Goal: Task Accomplishment & Management: Manage account settings

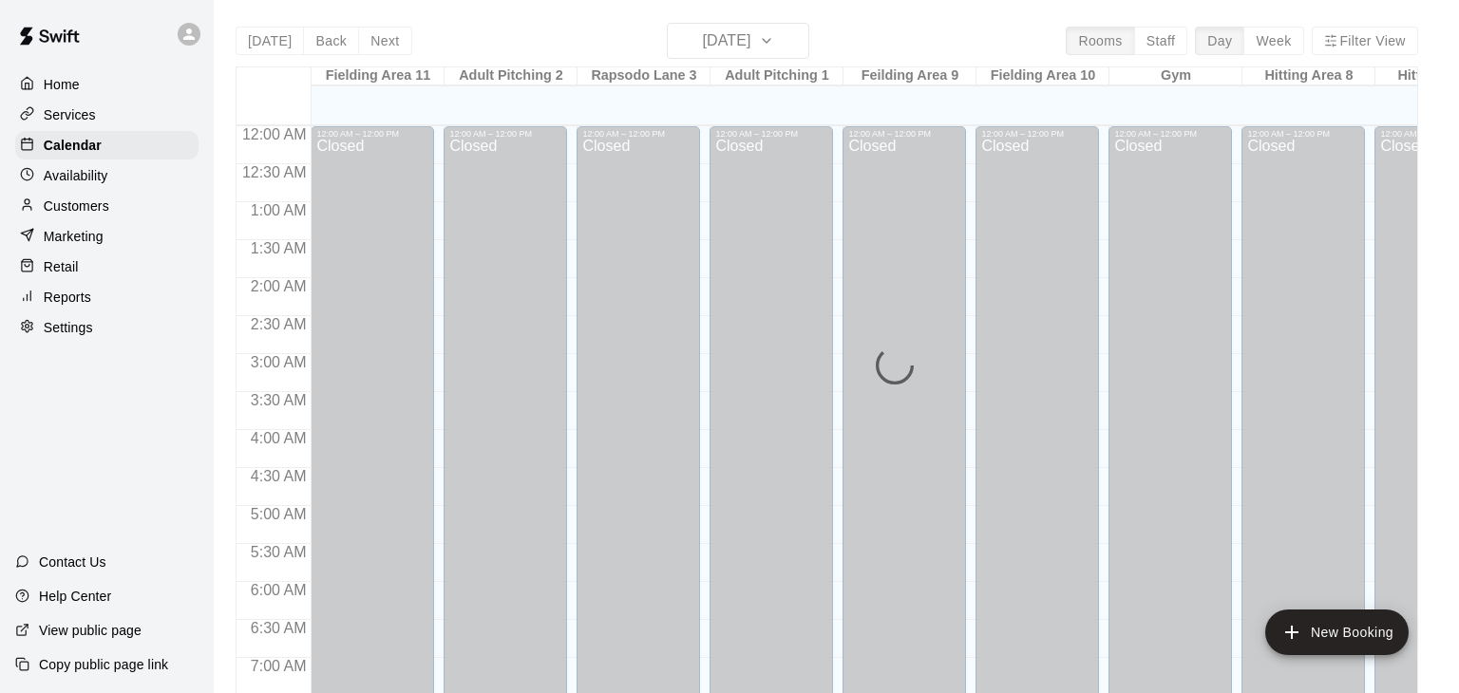
scroll to position [1177, 0]
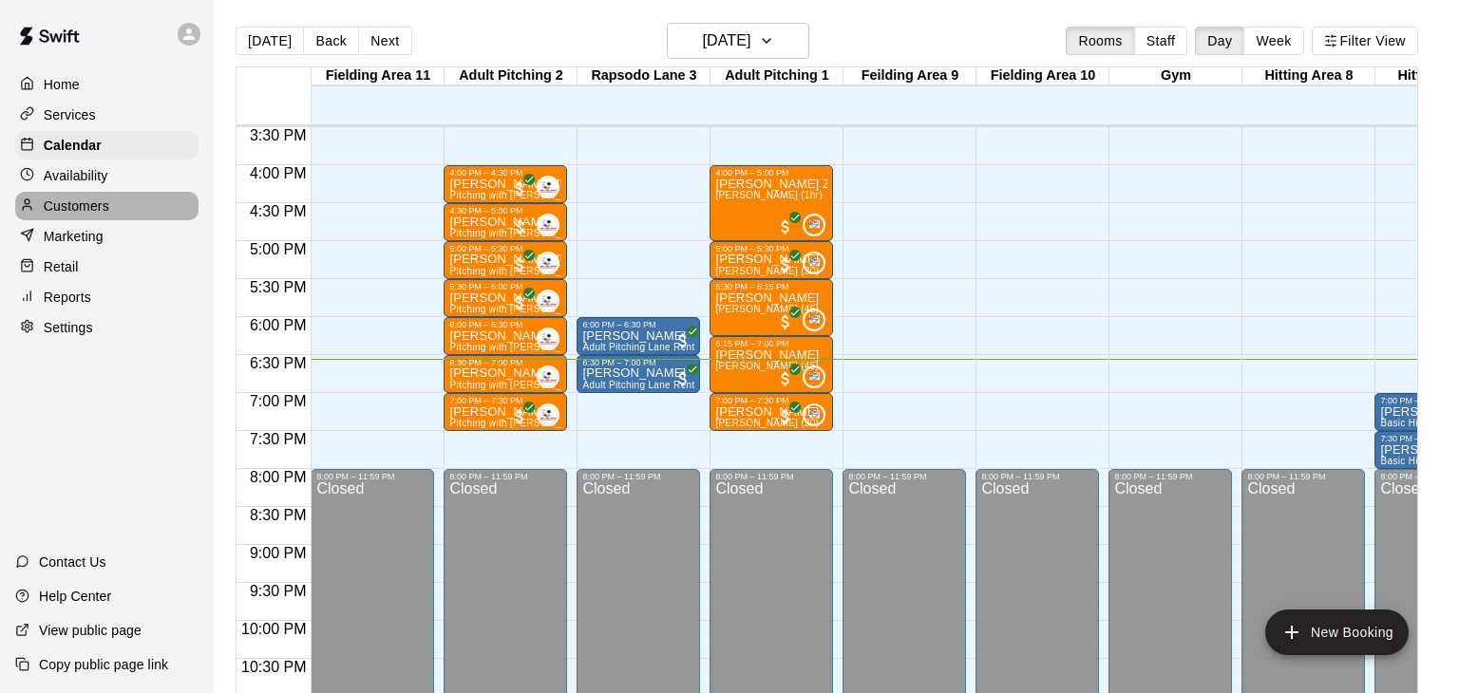
click at [75, 202] on p "Customers" at bounding box center [77, 206] width 66 height 19
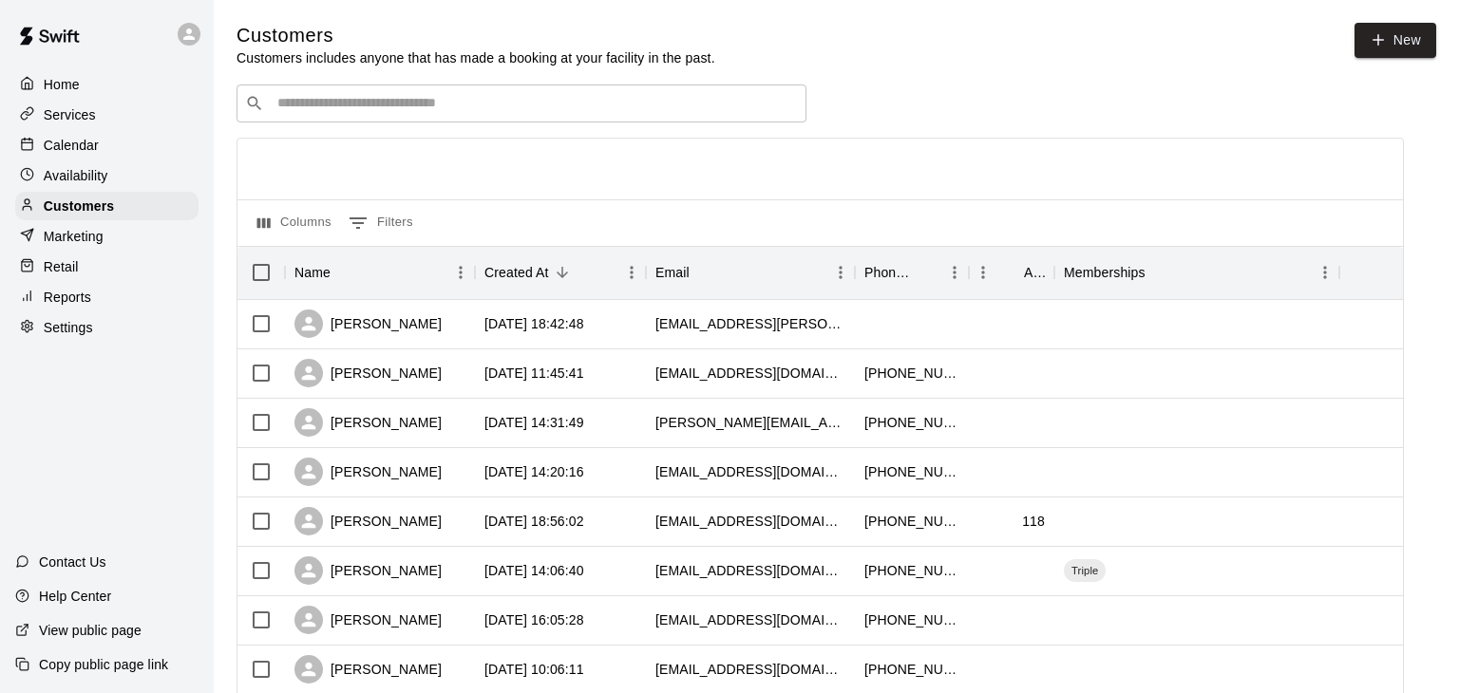
click at [332, 115] on div "​ ​" at bounding box center [522, 104] width 570 height 38
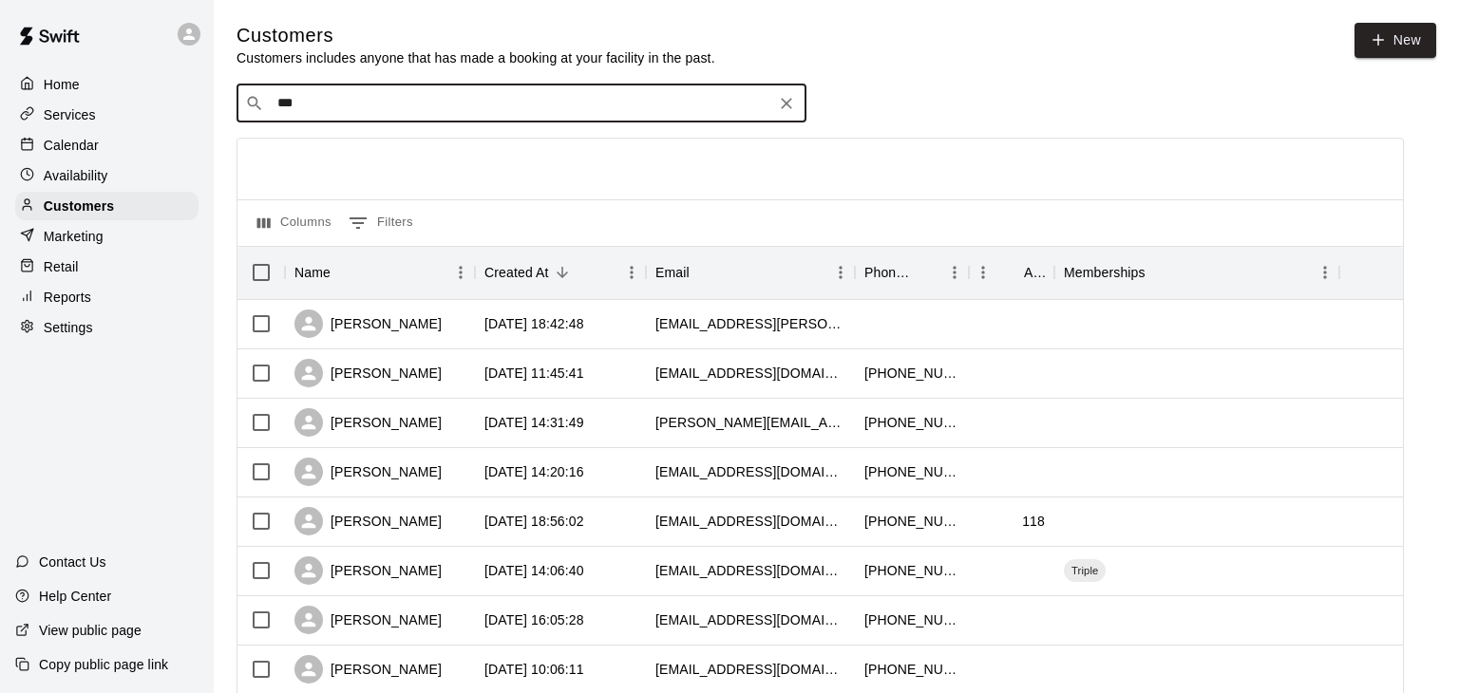
type input "****"
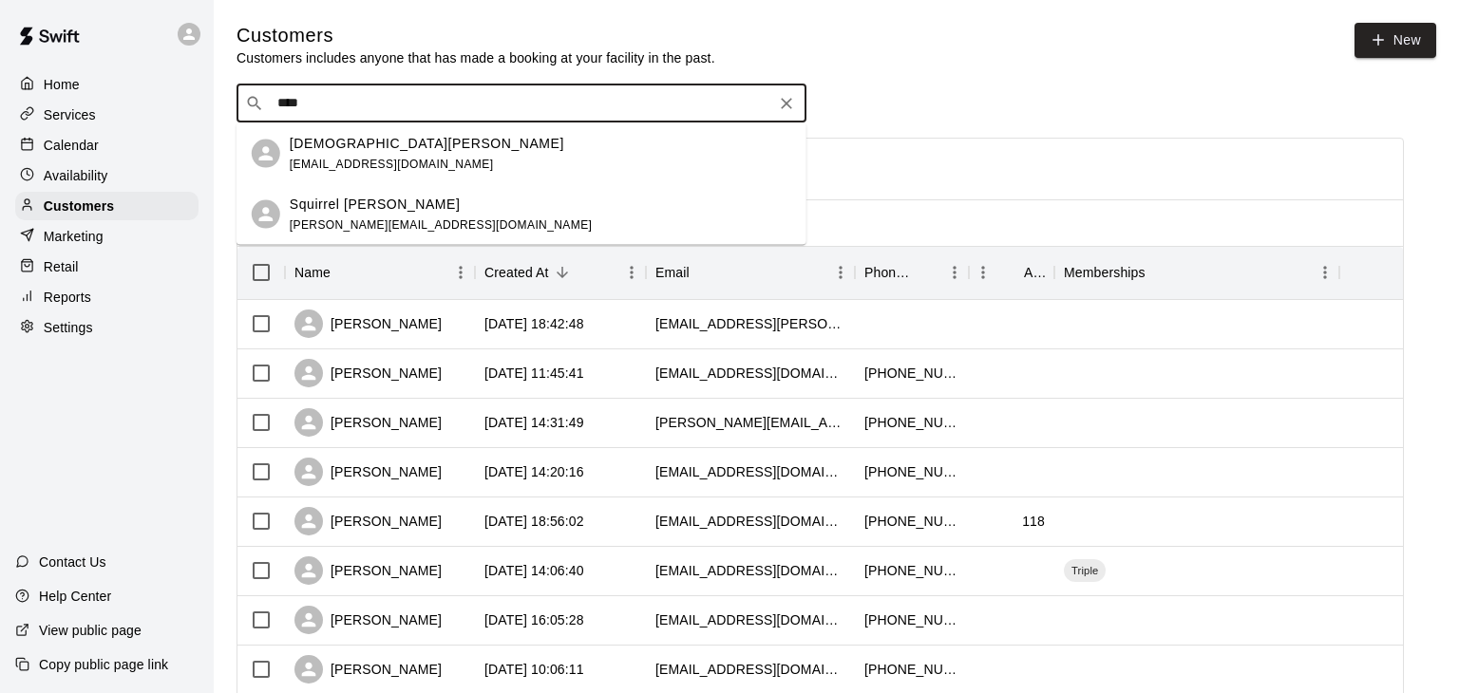
click at [357, 154] on div "Kristen Moody kdmmoody@aol.com" at bounding box center [427, 153] width 274 height 41
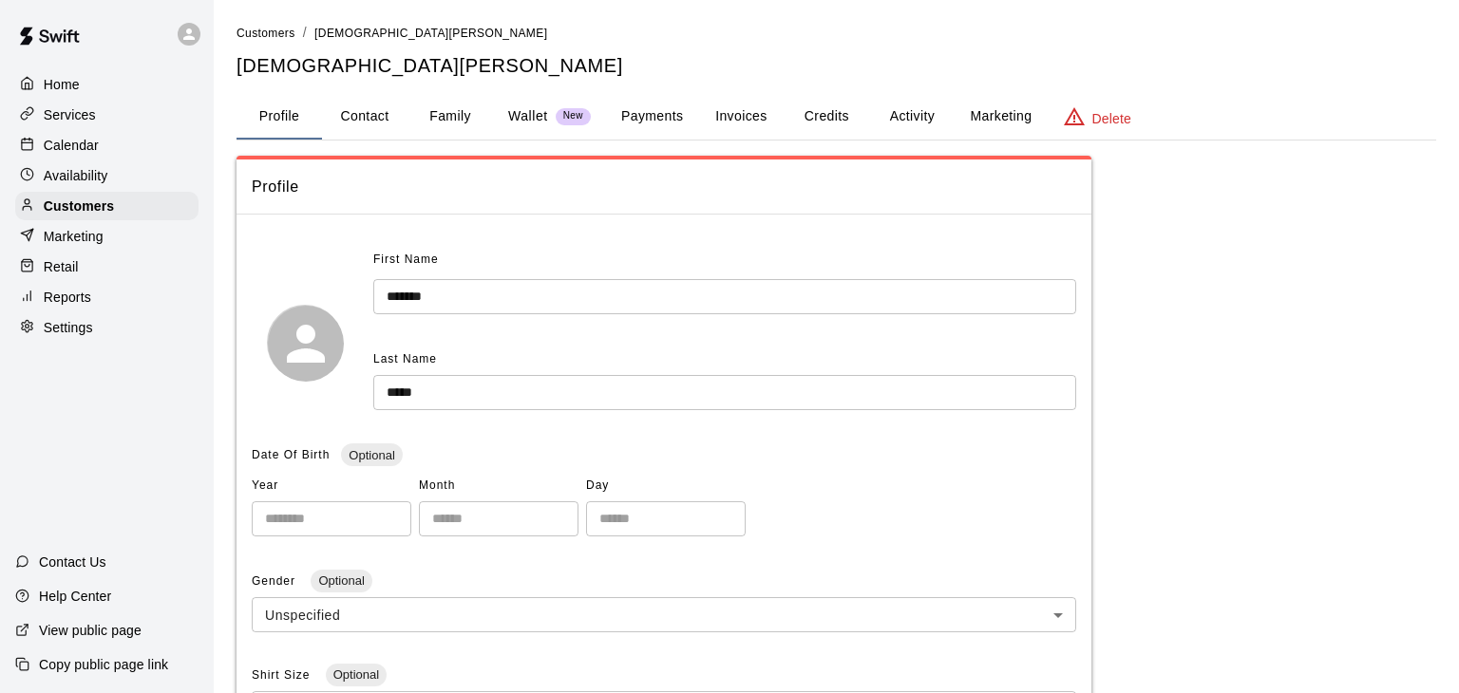
click at [65, 136] on p "Calendar" at bounding box center [71, 145] width 55 height 19
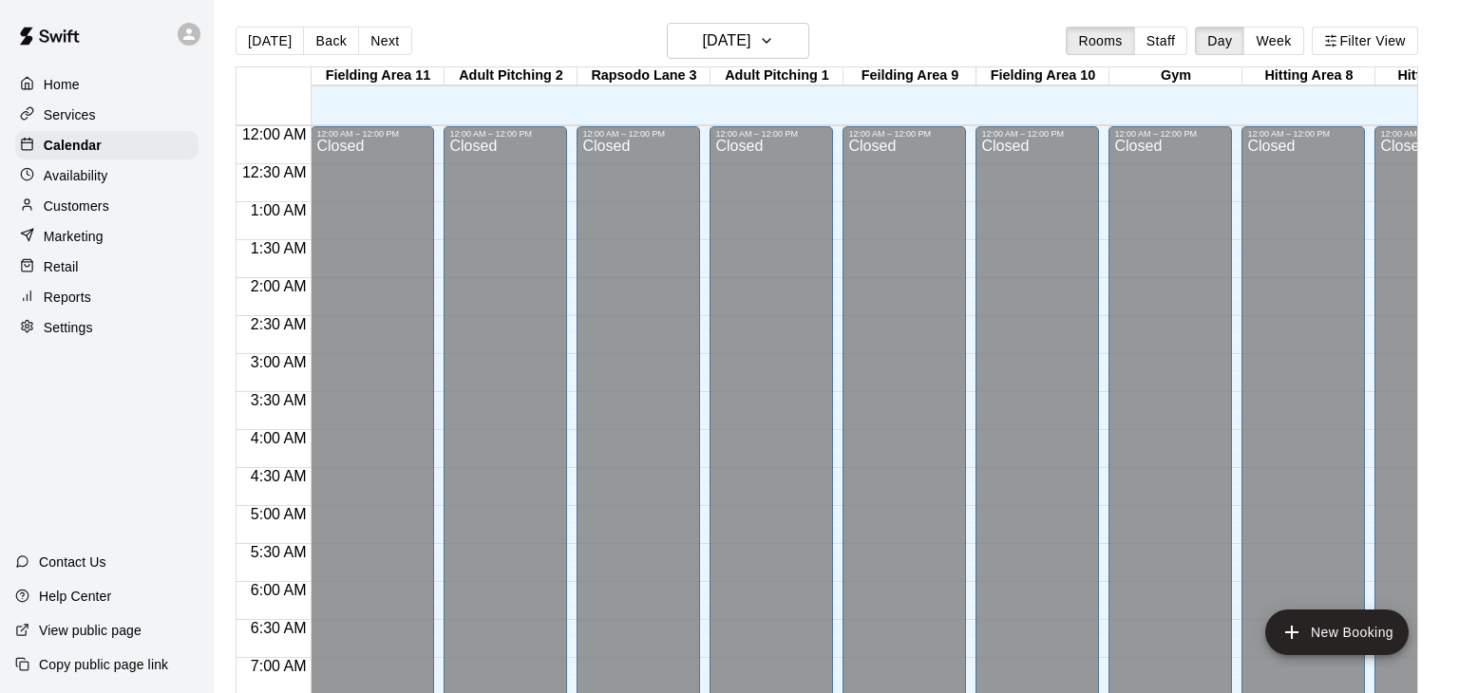
scroll to position [1177, 0]
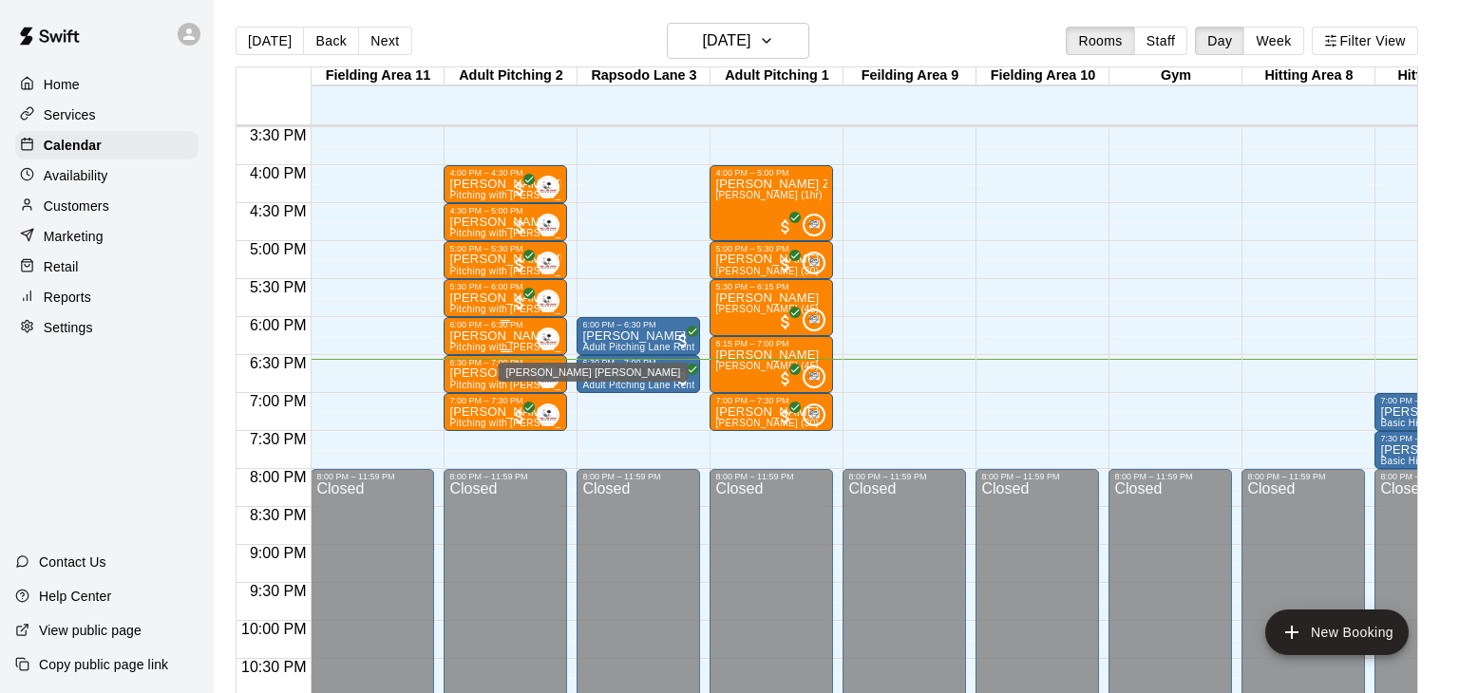
click at [540, 342] on img "Enrique De Los Rios" at bounding box center [548, 339] width 19 height 19
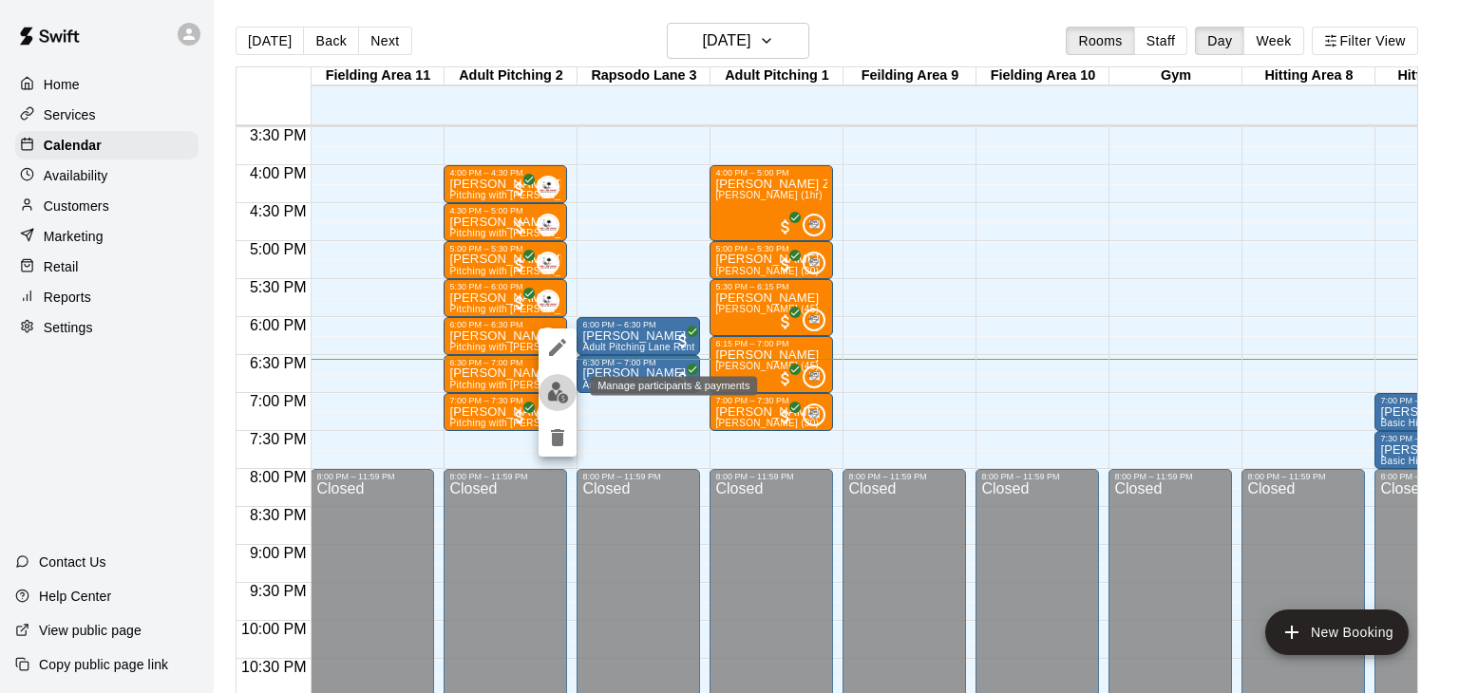
click at [564, 398] on img "edit" at bounding box center [558, 393] width 22 height 22
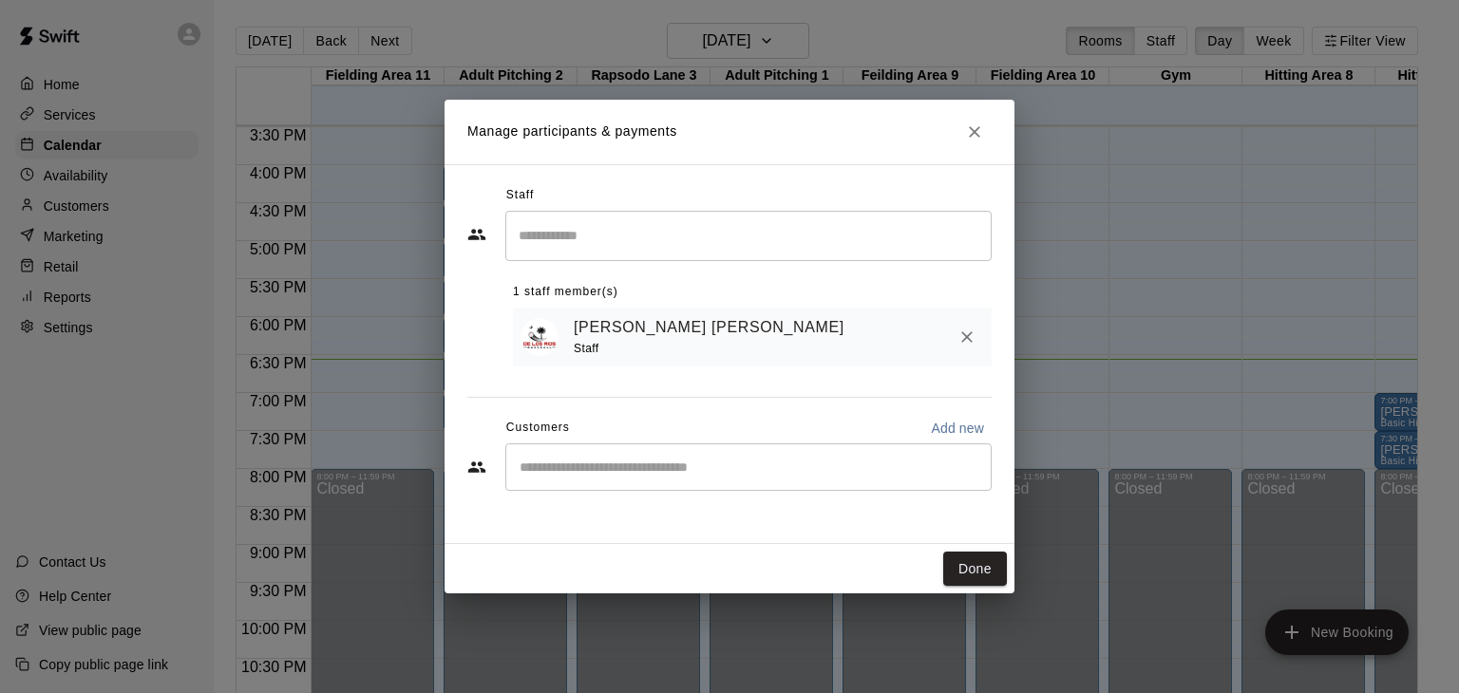
click at [586, 472] on input "Start typing to search customers..." at bounding box center [748, 467] width 469 height 19
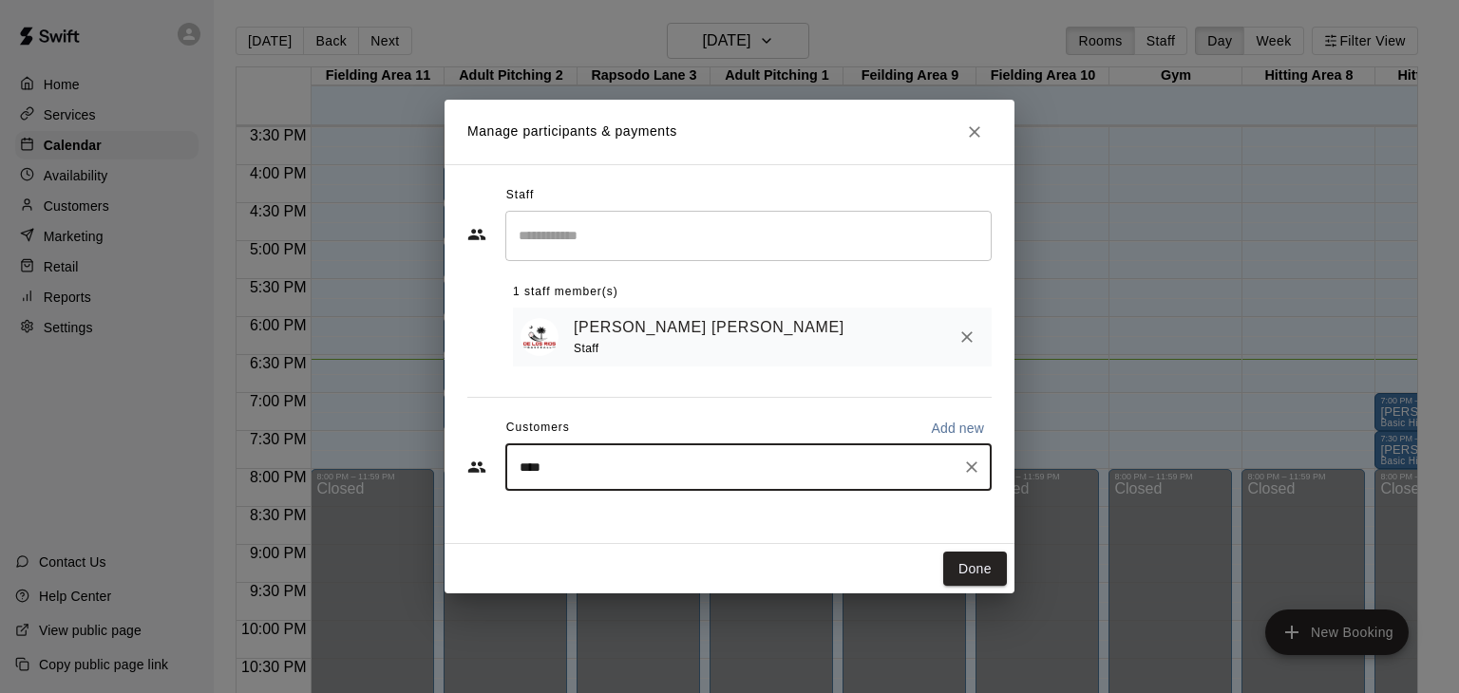
type input "*****"
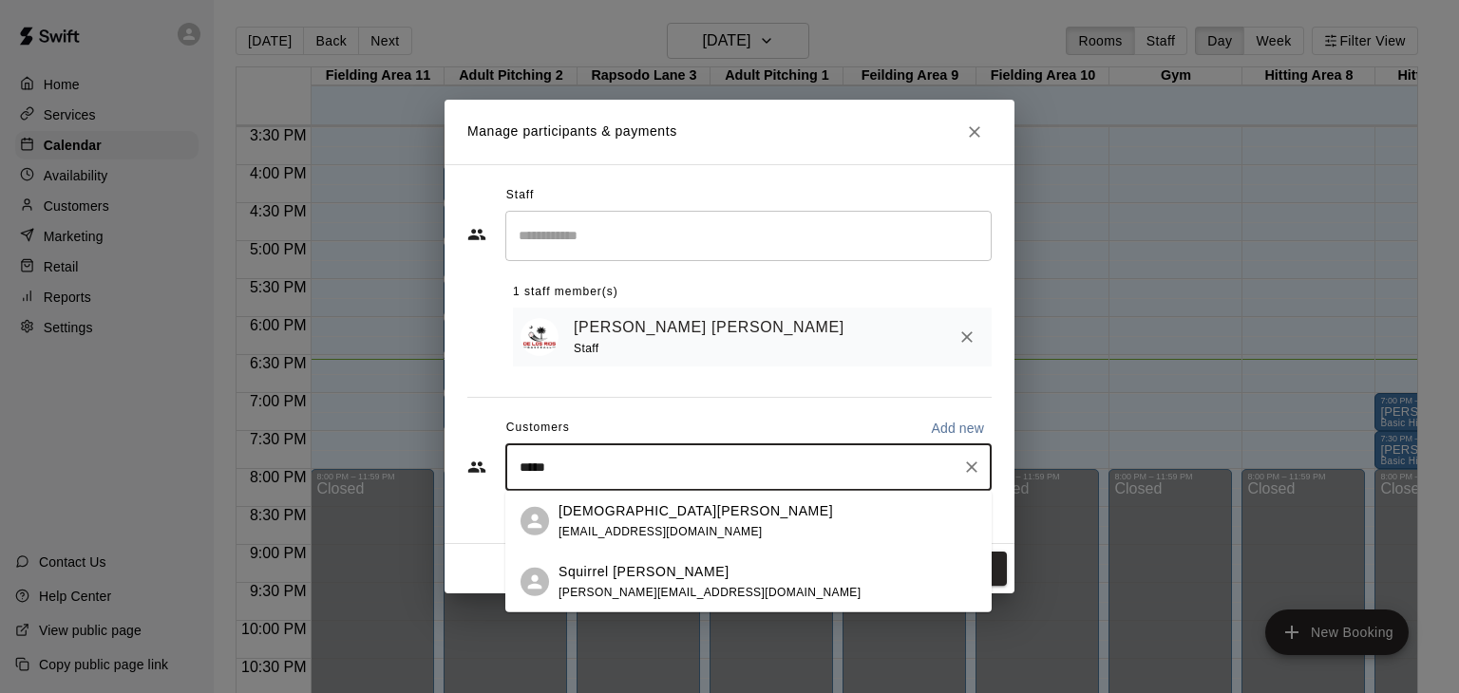
click at [608, 522] on div "Kristen Moody kdmmoody@aol.com" at bounding box center [695, 521] width 274 height 41
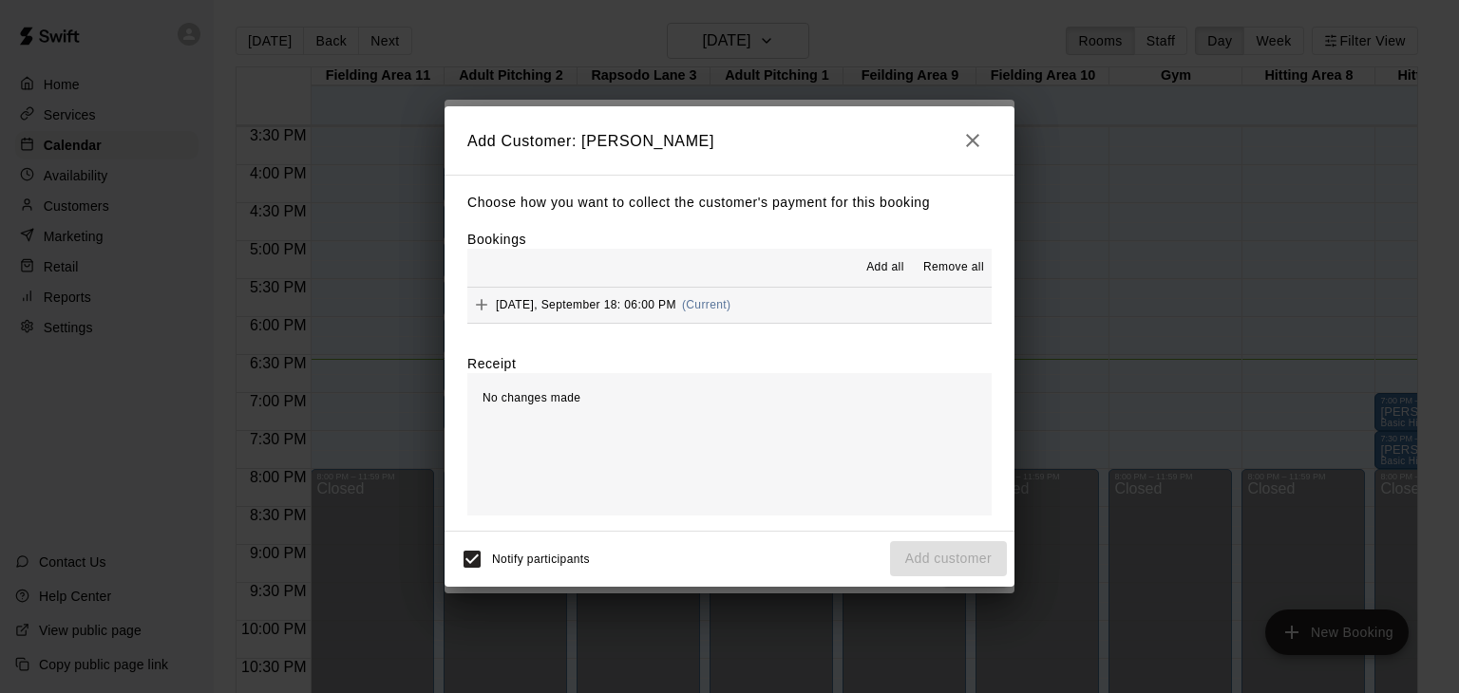
click at [884, 273] on span "Add all" at bounding box center [885, 267] width 38 height 19
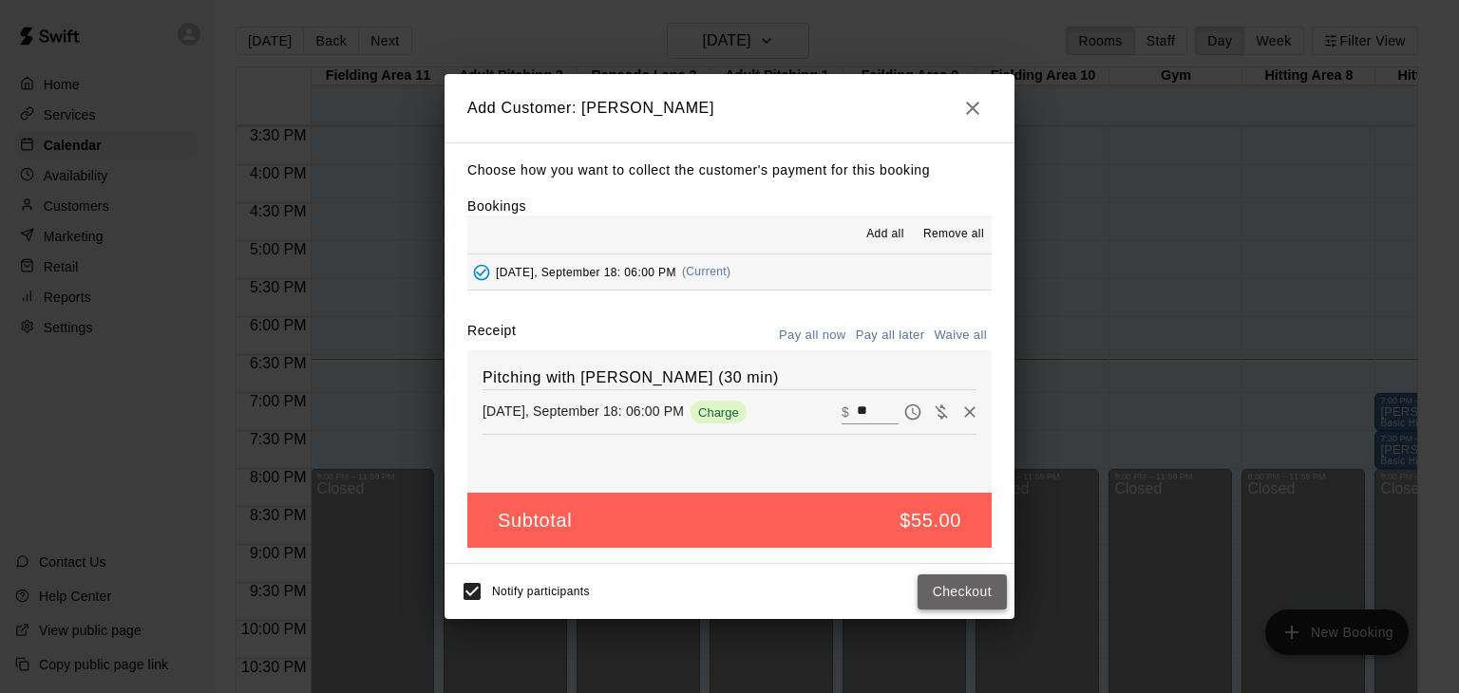
click at [939, 580] on button "Checkout" at bounding box center [962, 592] width 89 height 35
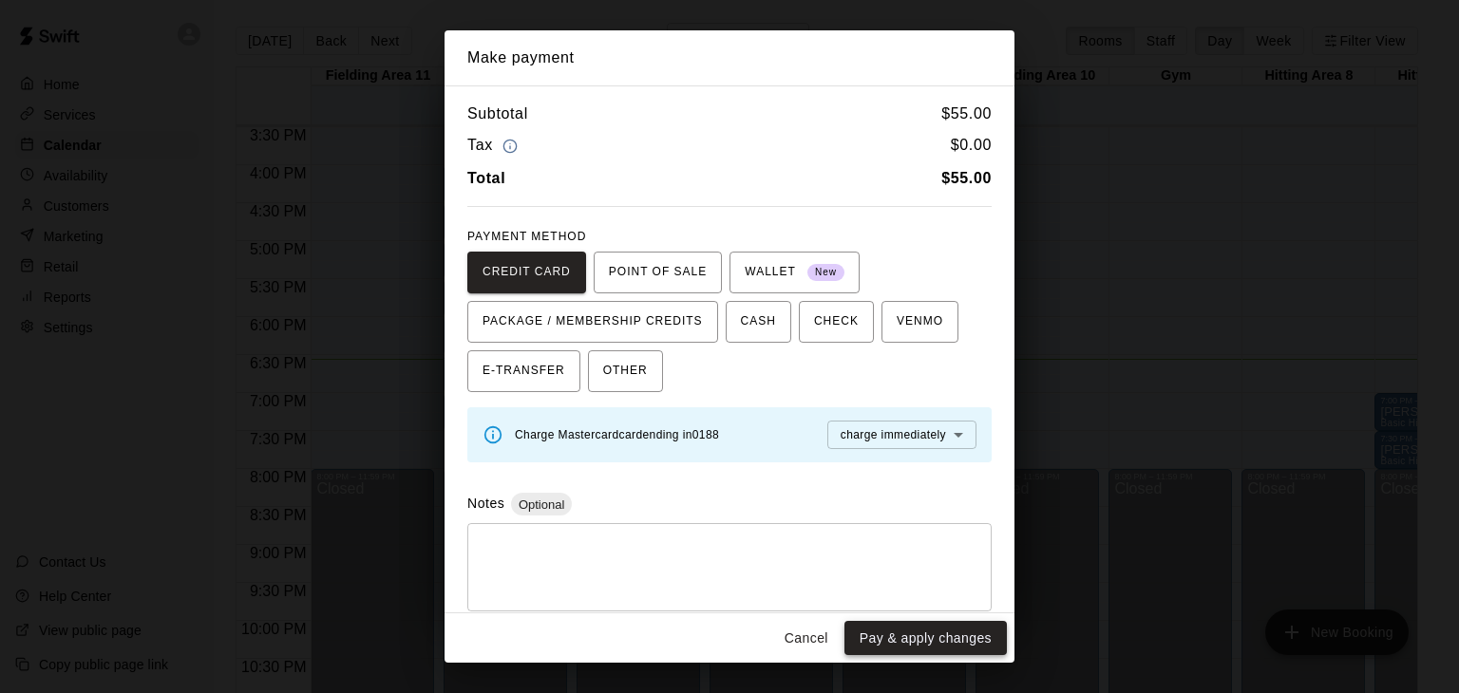
click at [937, 633] on button "Pay & apply changes" at bounding box center [925, 638] width 162 height 35
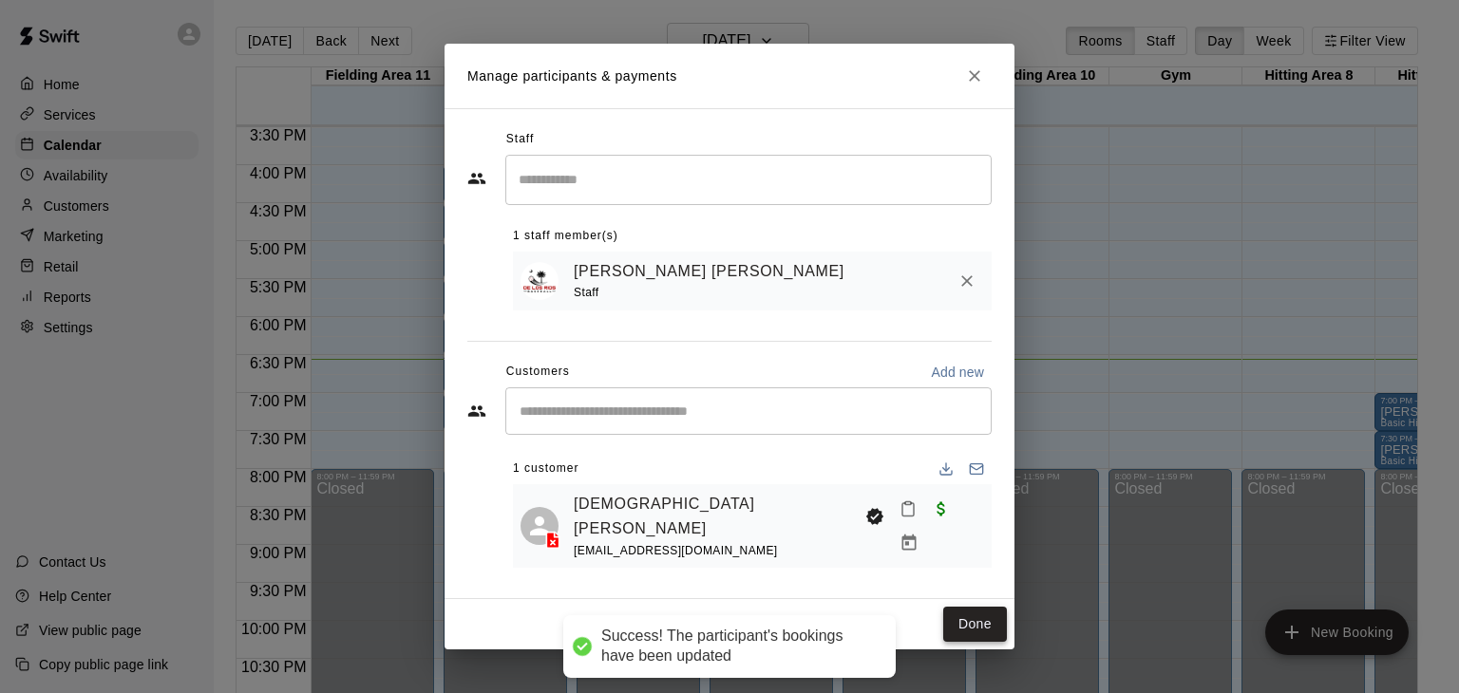
click at [965, 616] on button "Done" at bounding box center [975, 624] width 64 height 35
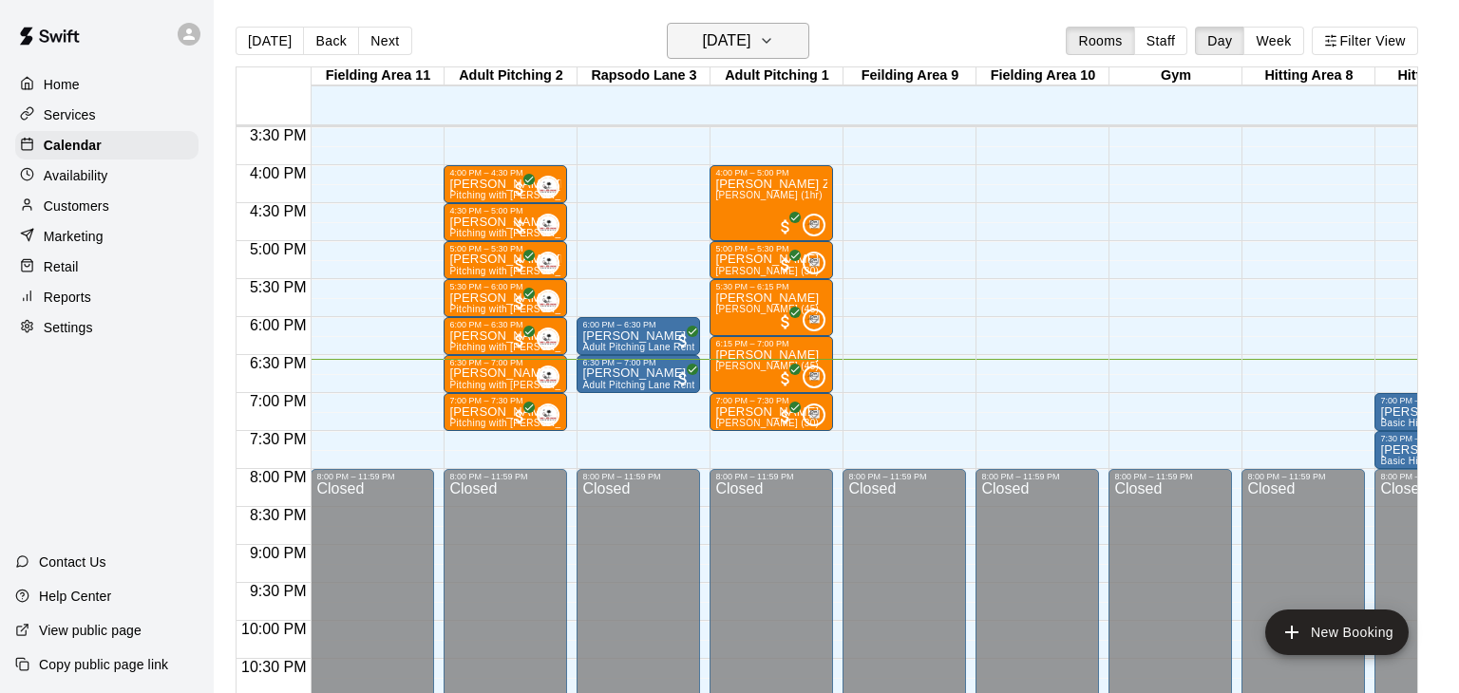
click at [743, 45] on h6 "[DATE]" at bounding box center [726, 41] width 48 height 27
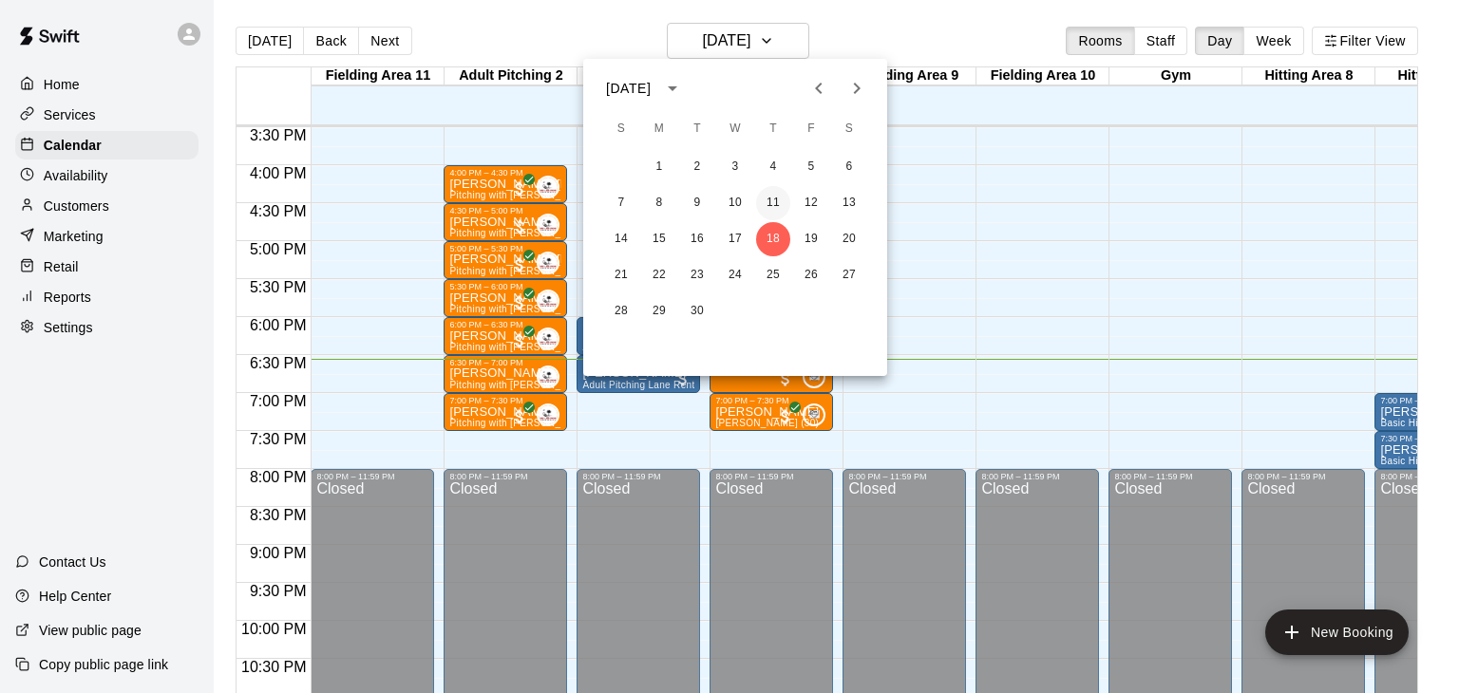
click at [767, 199] on button "11" at bounding box center [773, 203] width 34 height 34
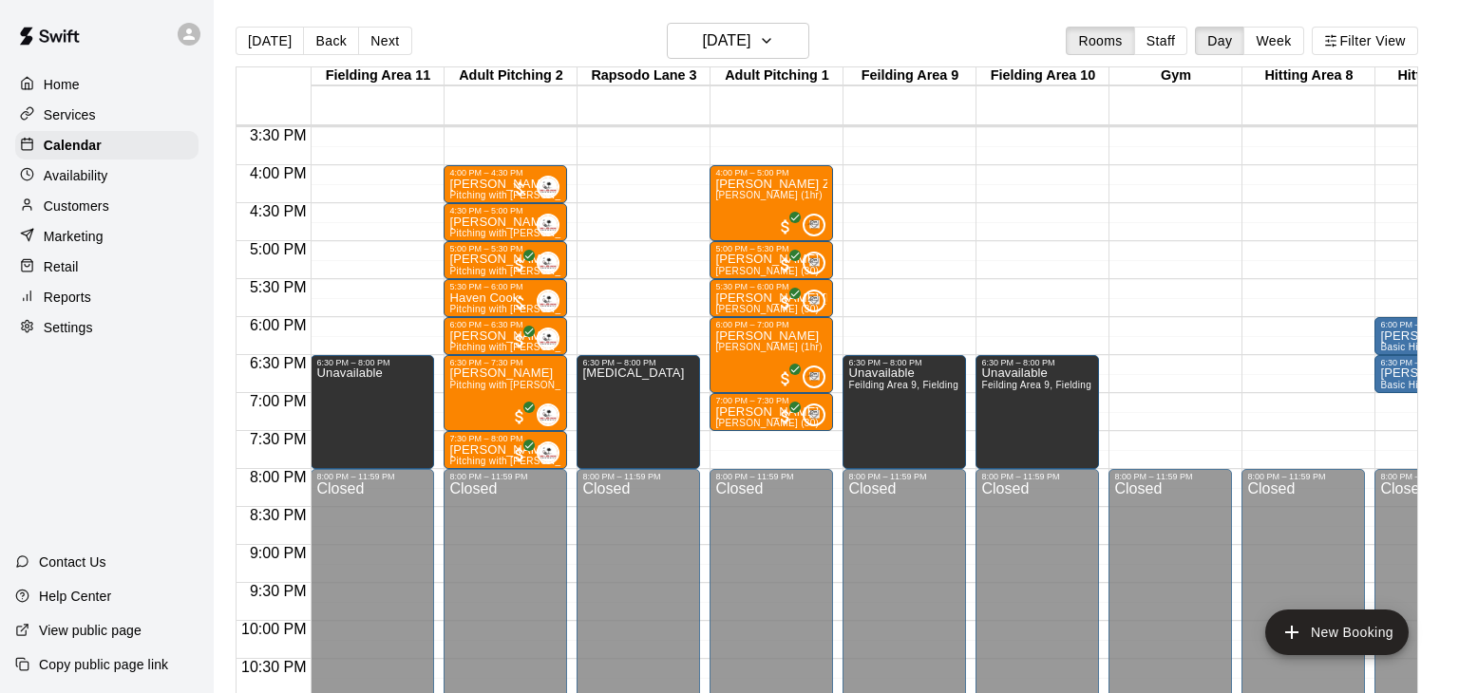
click at [832, 8] on main "Today Back Next Thursday Sep 11 Rooms Staff Day Week Filter View Fielding Area …" at bounding box center [836, 362] width 1245 height 724
click at [814, 25] on div "Today Back Next Thursday Sep 11 Rooms Staff Day Week Filter View" at bounding box center [827, 45] width 1183 height 44
click at [776, 54] on button "Thursday Sep 11" at bounding box center [738, 41] width 142 height 36
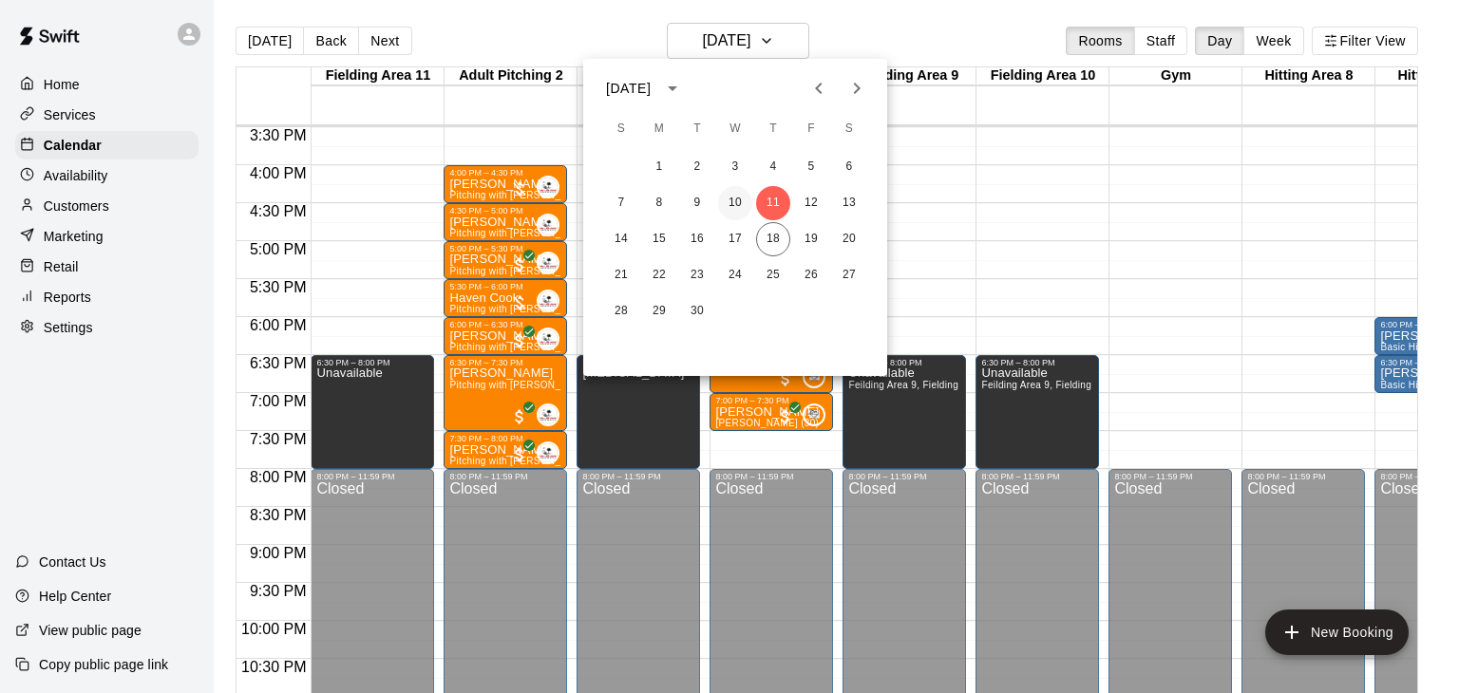
click at [738, 207] on button "10" at bounding box center [735, 203] width 34 height 34
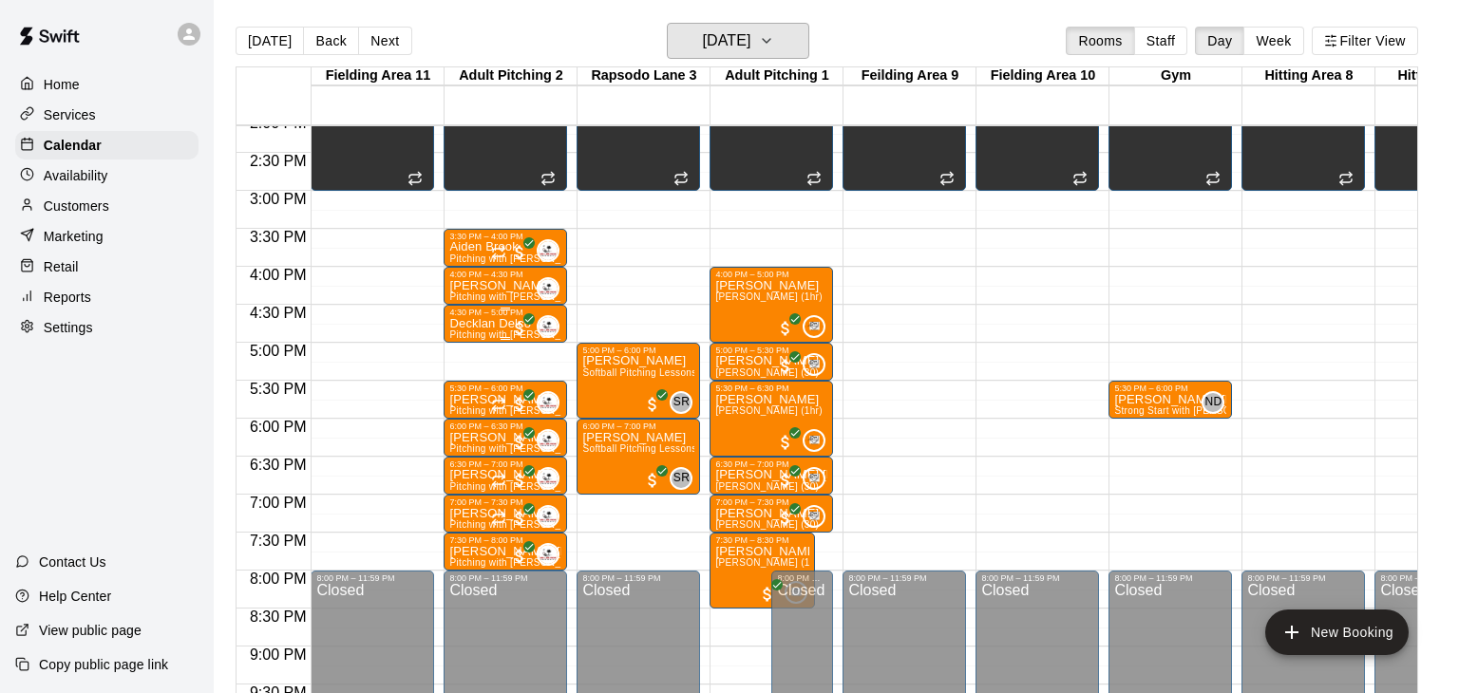
scroll to position [1064, 0]
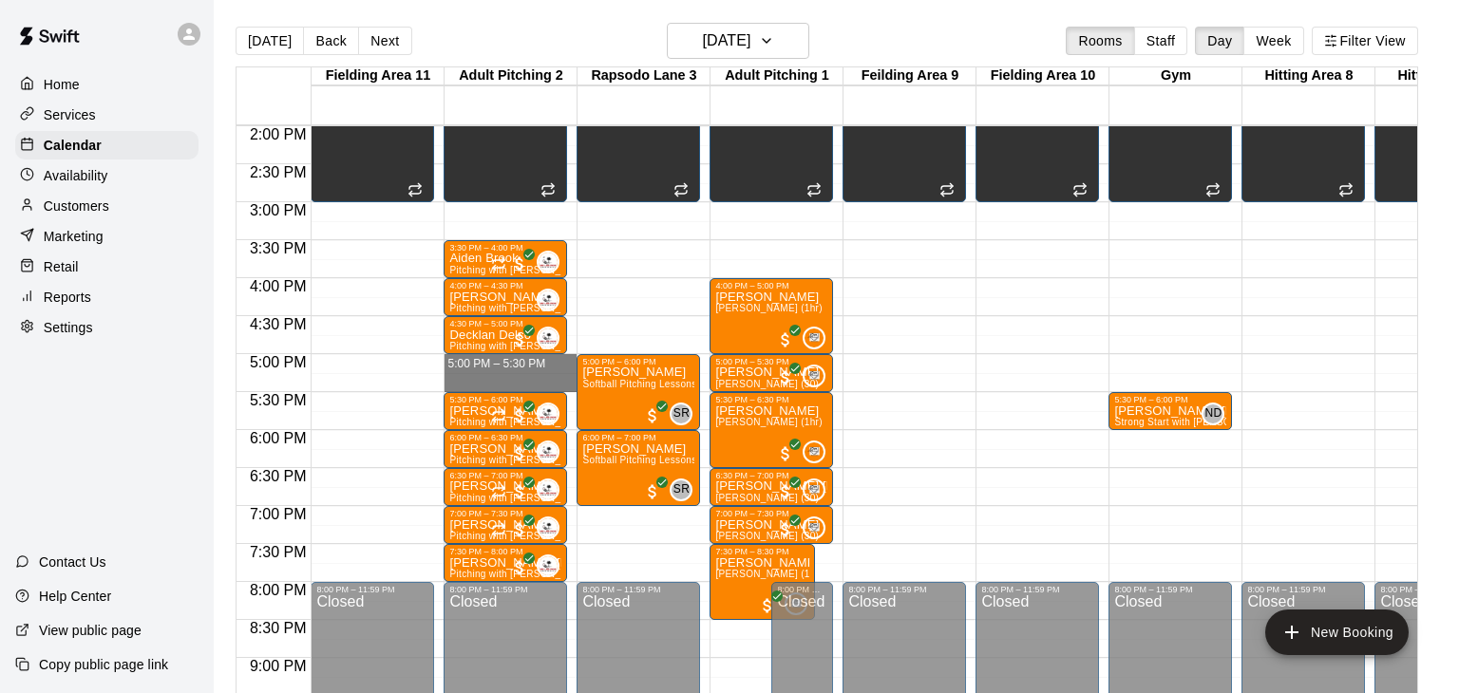
drag, startPoint x: 482, startPoint y: 358, endPoint x: 477, endPoint y: 374, distance: 16.8
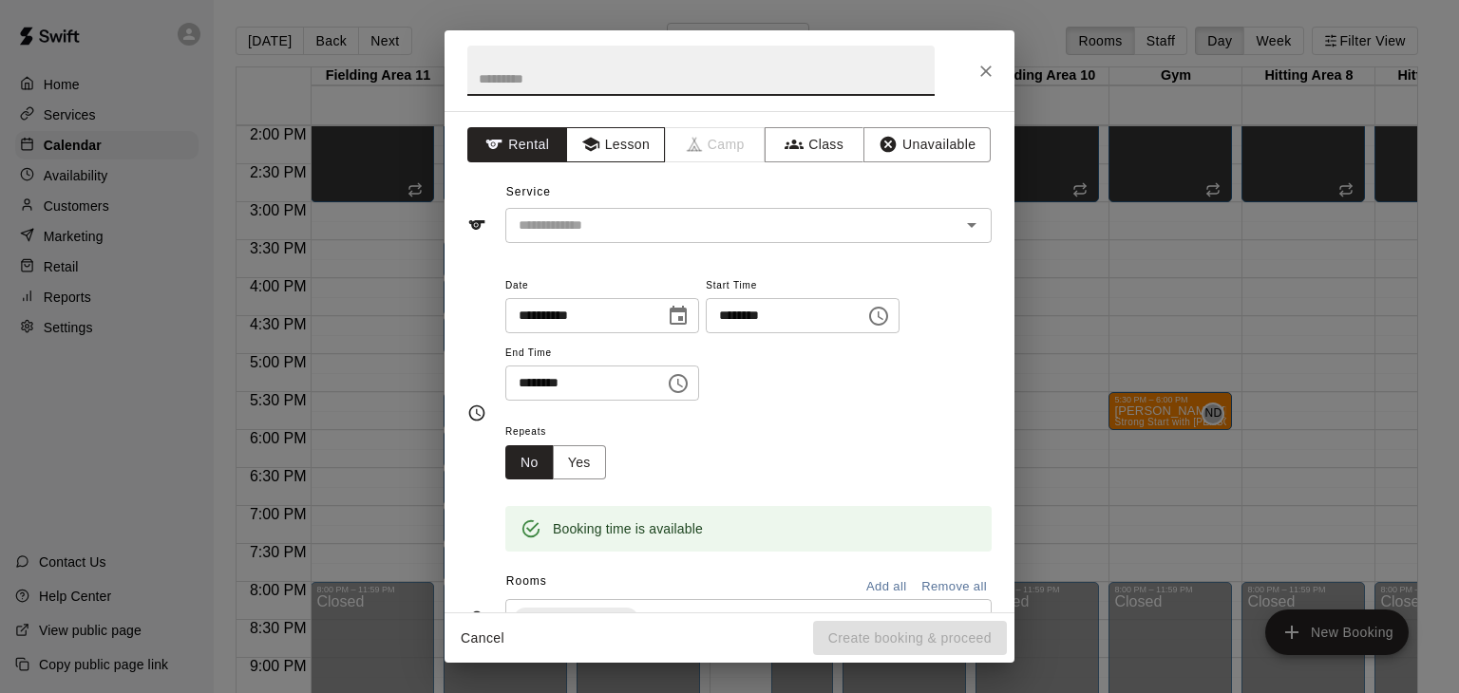
click at [627, 150] on button "Lesson" at bounding box center [616, 144] width 100 height 35
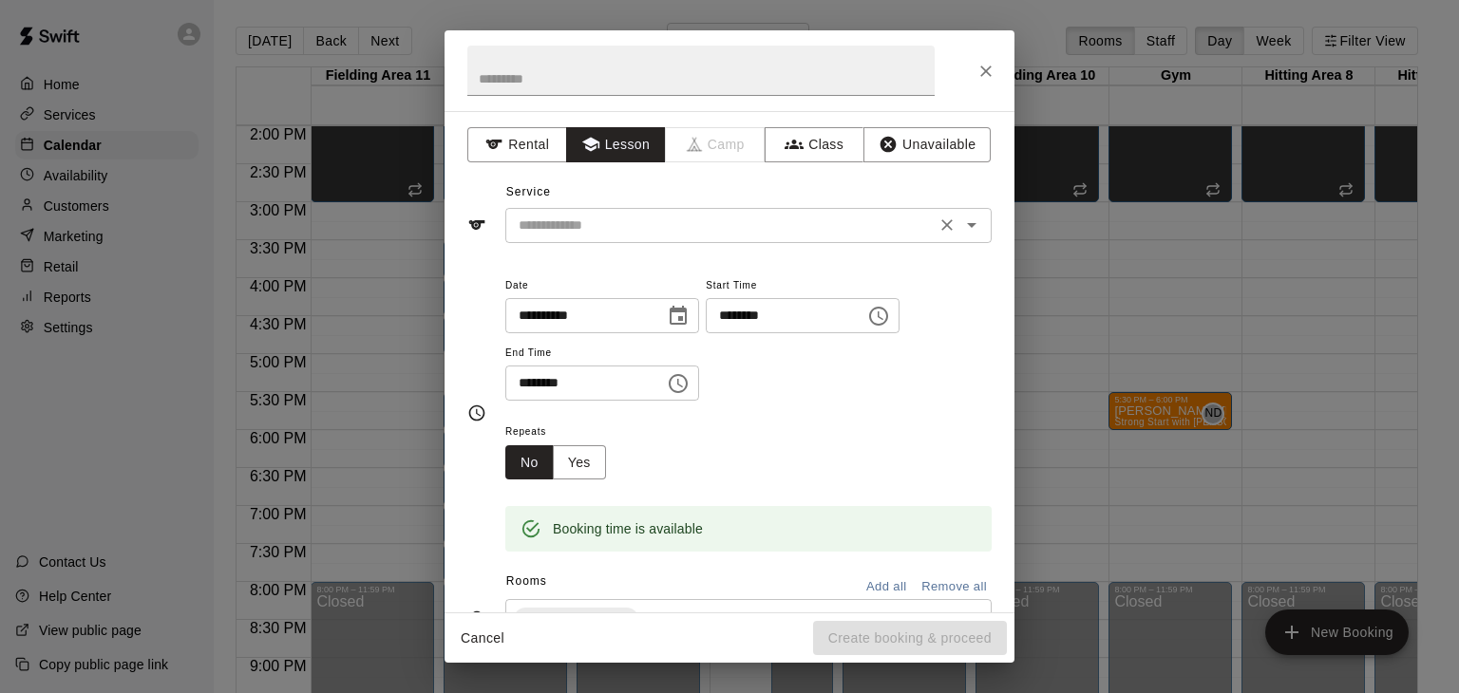
click at [606, 238] on div "​" at bounding box center [748, 225] width 486 height 35
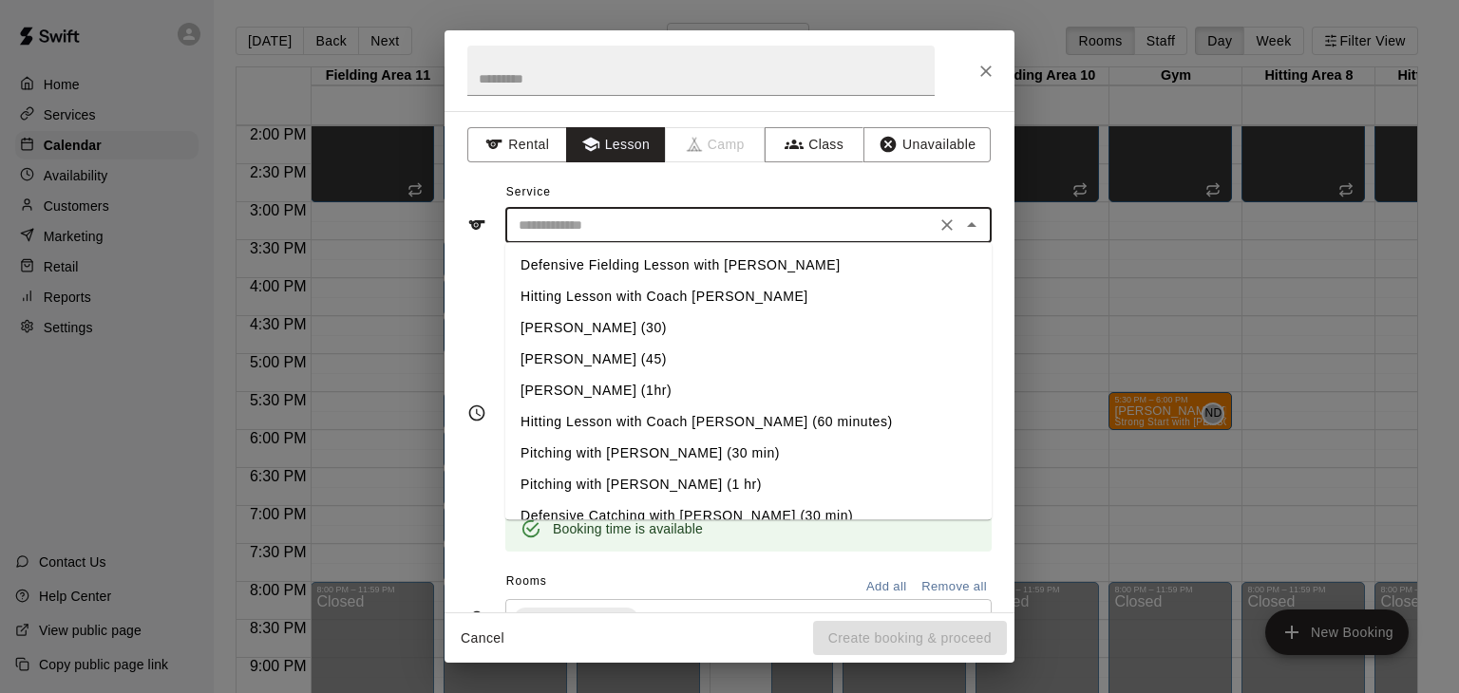
click at [612, 454] on li "Pitching with [PERSON_NAME] (30 min)" at bounding box center [748, 453] width 486 height 31
type input "**********"
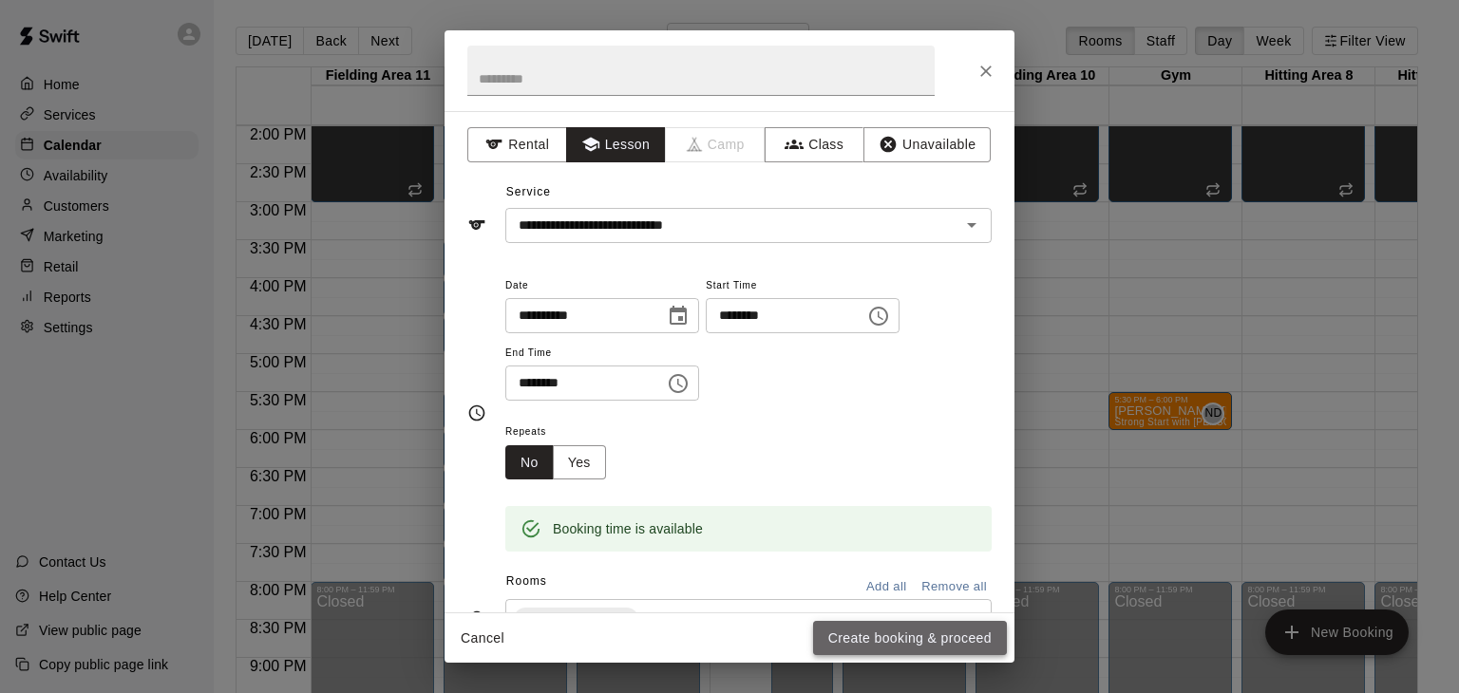
click at [862, 652] on button "Create booking & proceed" at bounding box center [910, 638] width 194 height 35
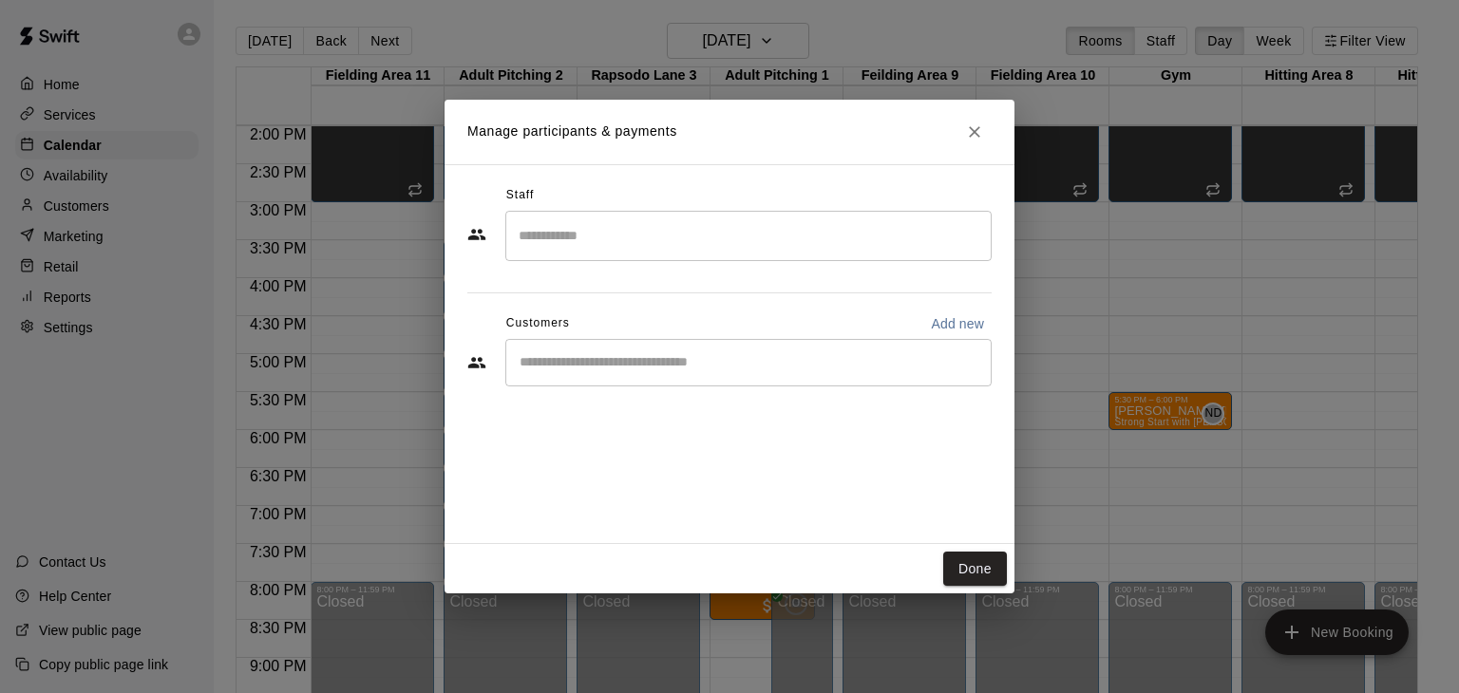
click at [672, 368] on input "Start typing to search customers..." at bounding box center [748, 362] width 469 height 19
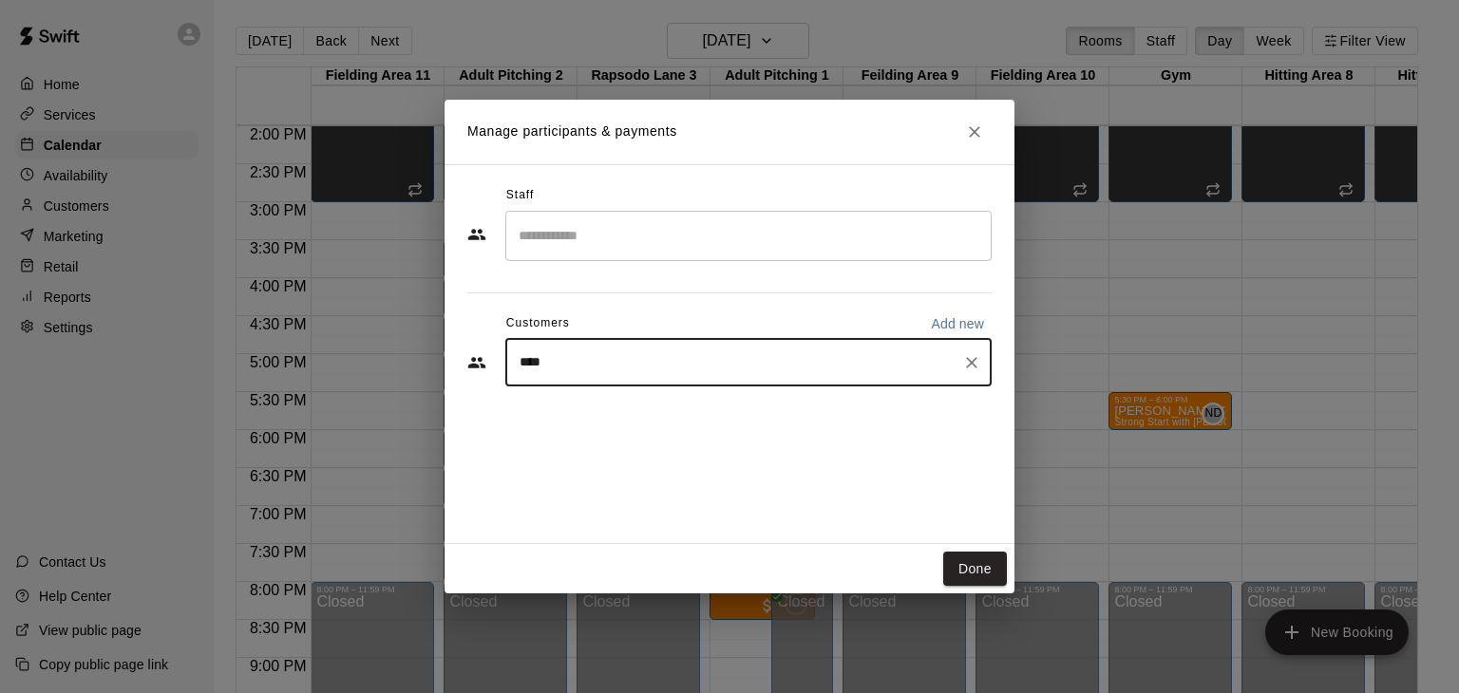
type input "*****"
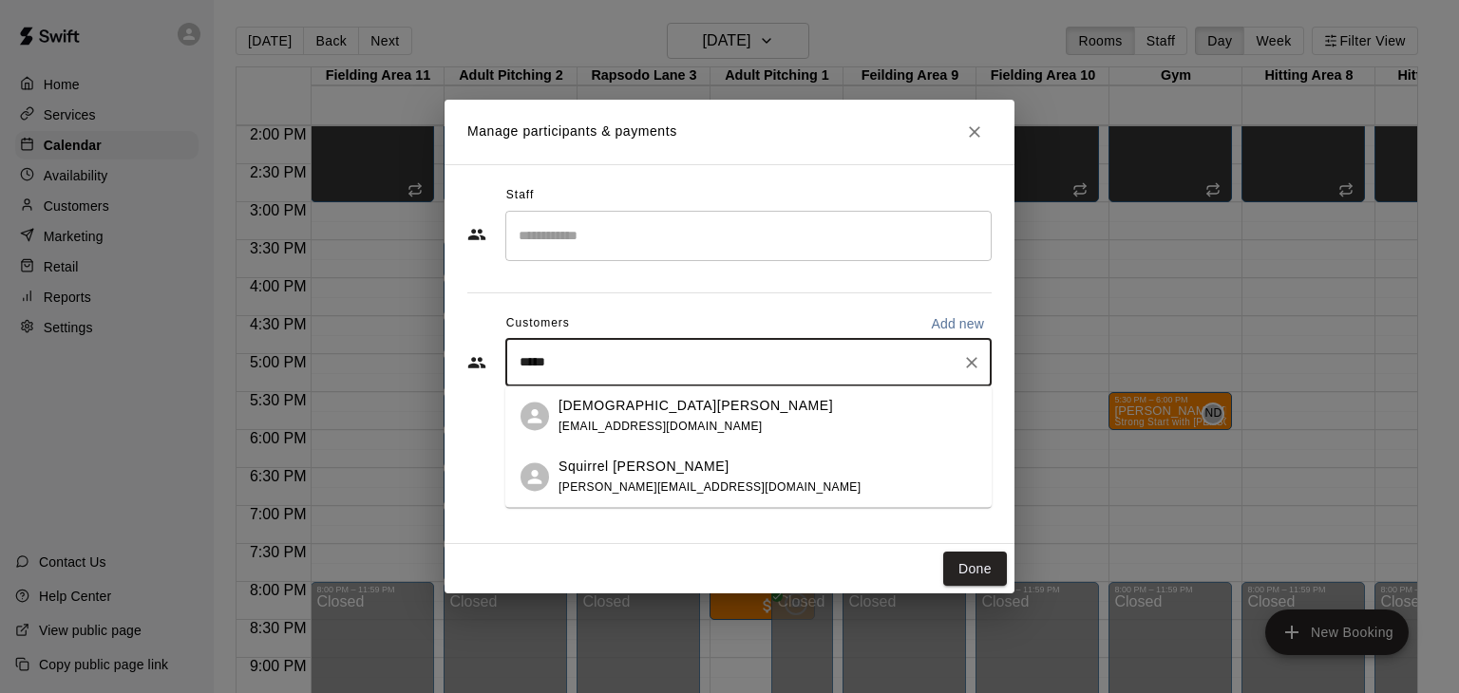
click at [680, 407] on div "Kristen Moody kdmmoody@aol.com" at bounding box center [767, 416] width 418 height 41
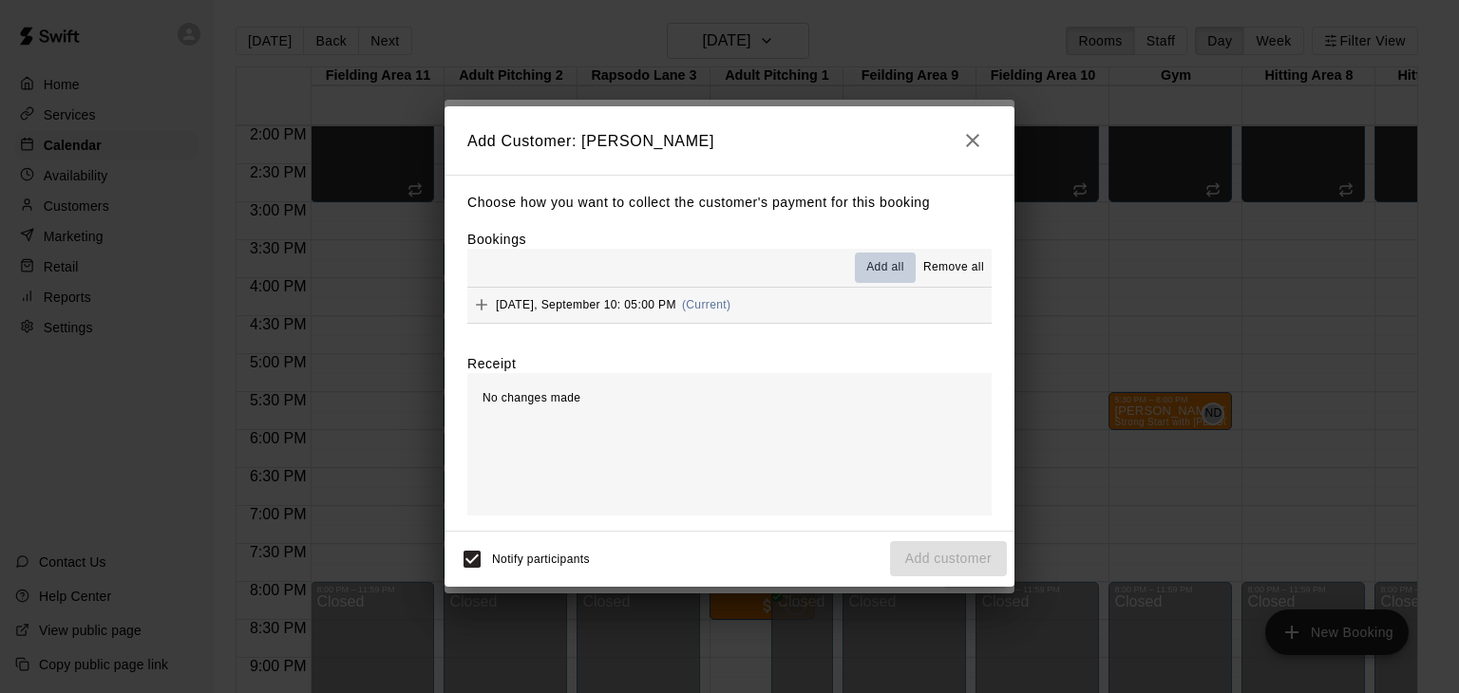
click at [890, 269] on span "Add all" at bounding box center [885, 267] width 38 height 19
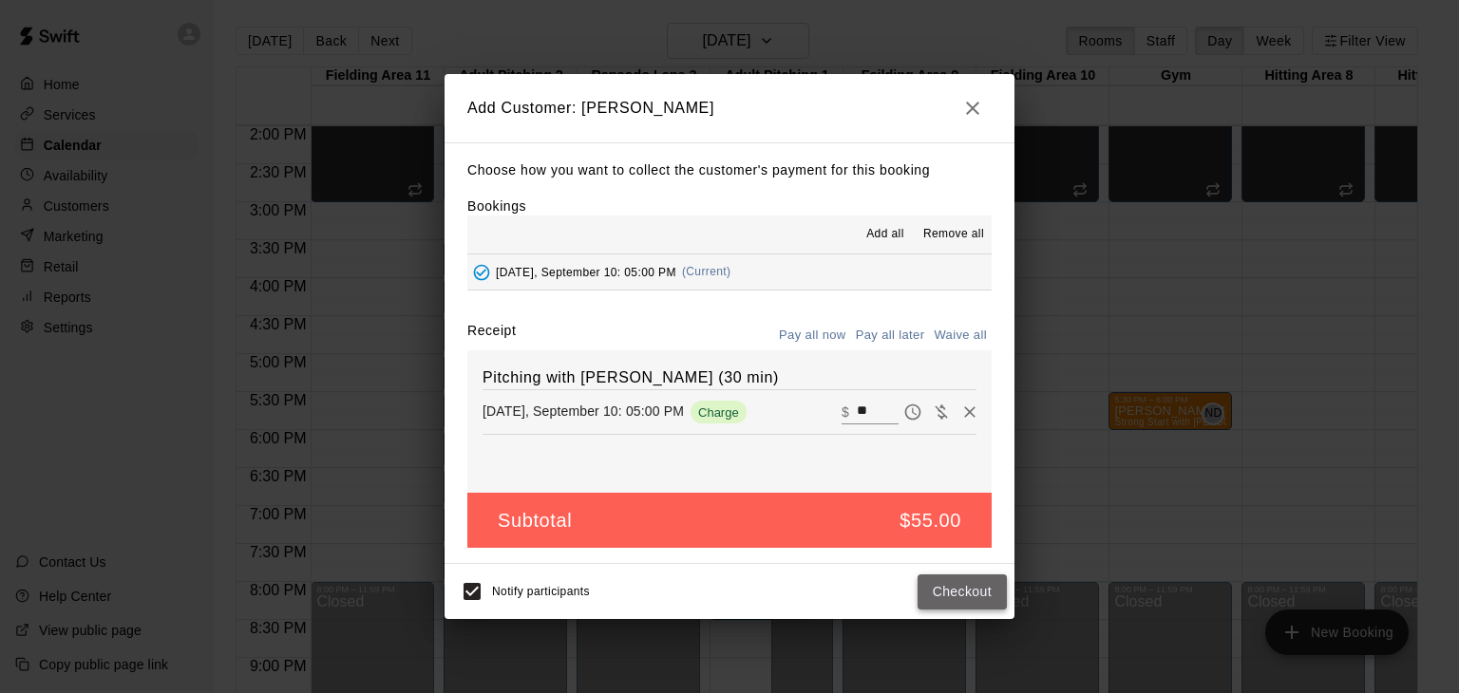
click at [940, 594] on button "Checkout" at bounding box center [962, 592] width 89 height 35
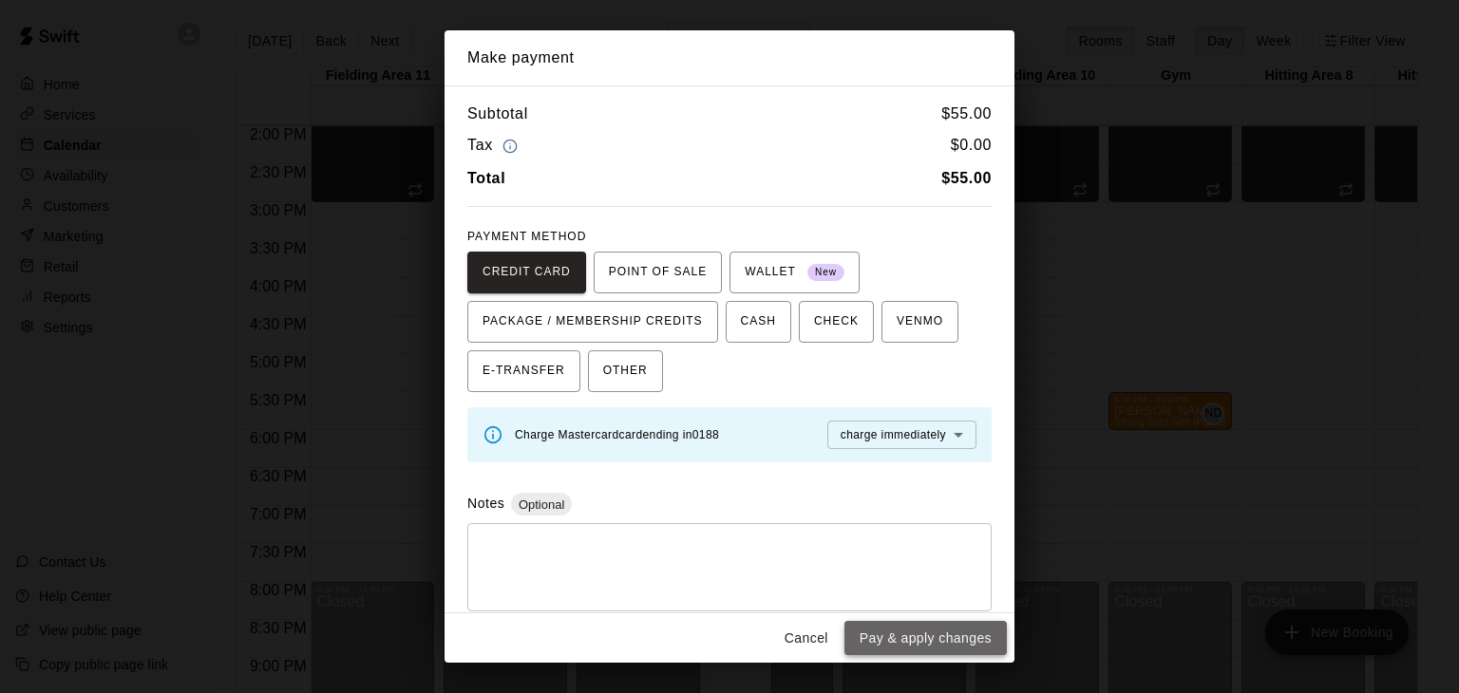
click at [927, 633] on button "Pay & apply changes" at bounding box center [925, 638] width 162 height 35
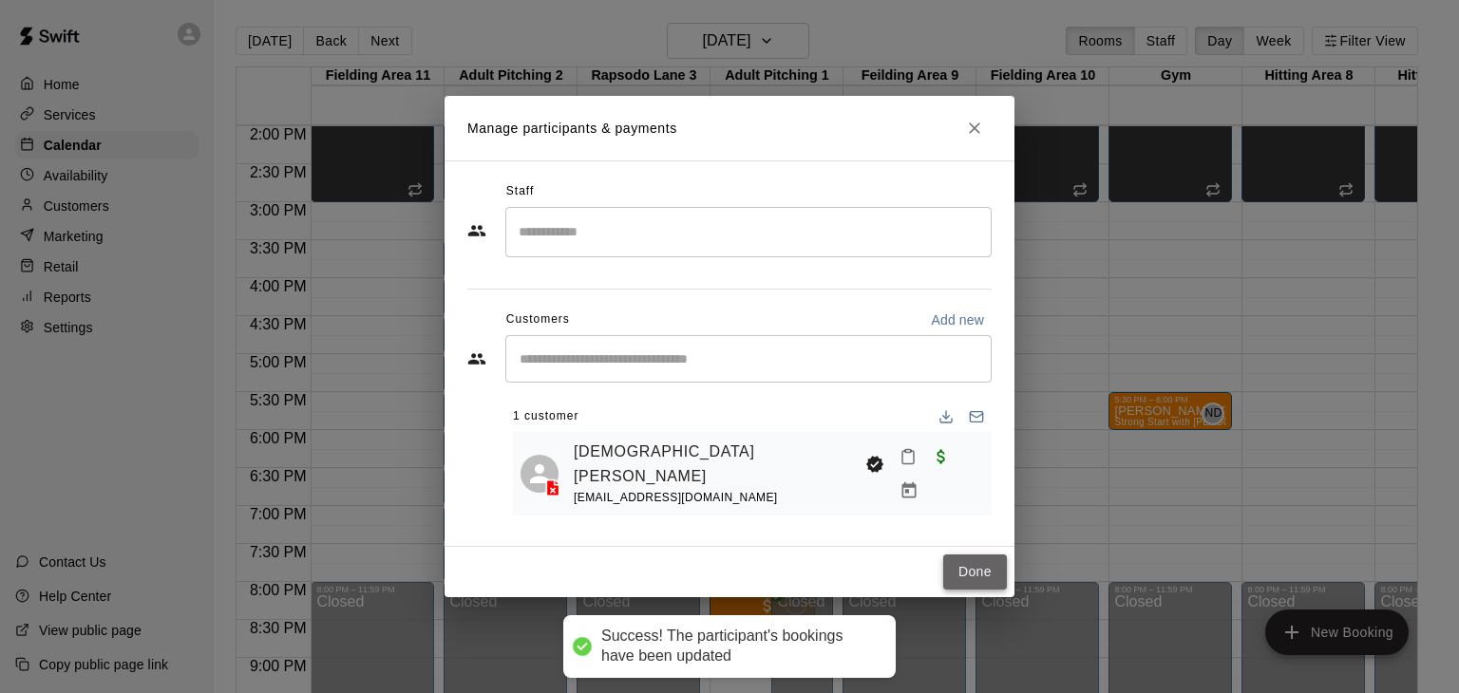
click at [968, 573] on button "Done" at bounding box center [975, 572] width 64 height 35
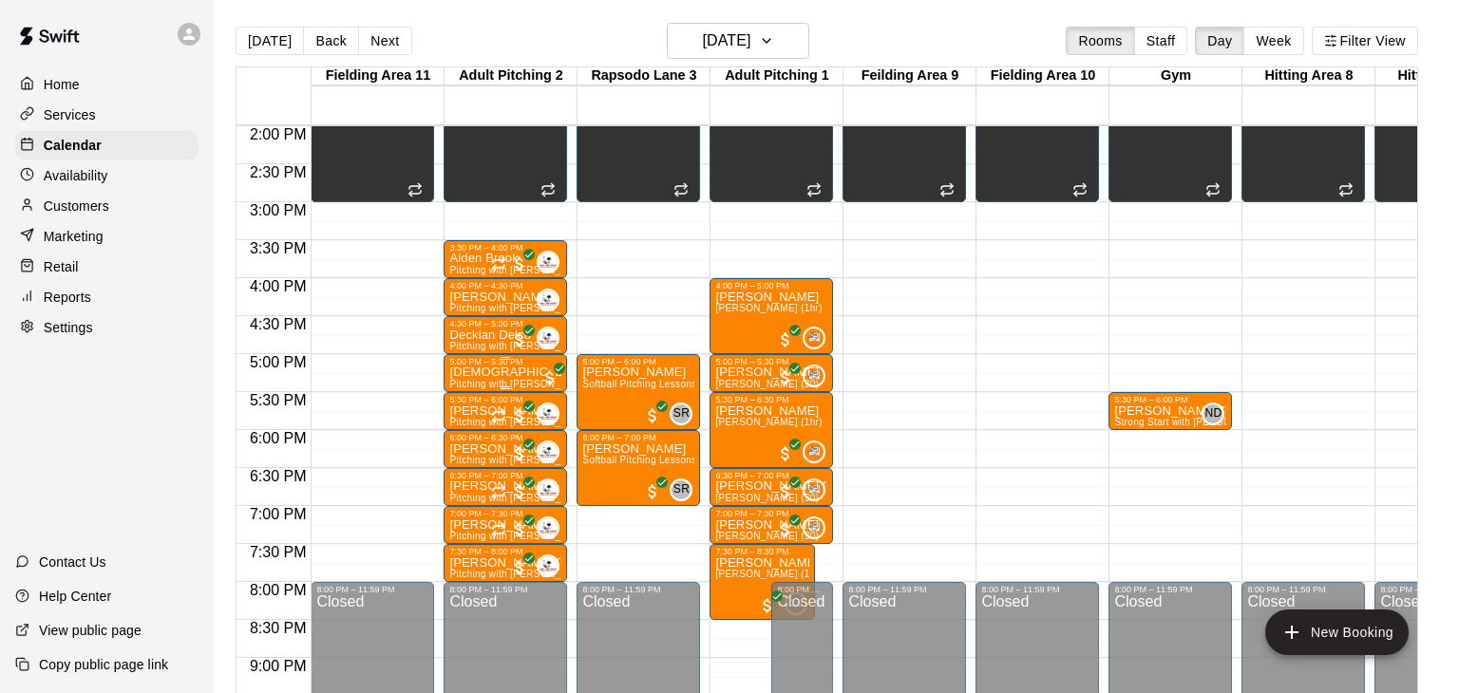
click at [499, 379] on span "Pitching with [PERSON_NAME] (30 min)" at bounding box center [540, 384] width 183 height 10
click at [478, 439] on img "edit" at bounding box center [469, 441] width 22 height 22
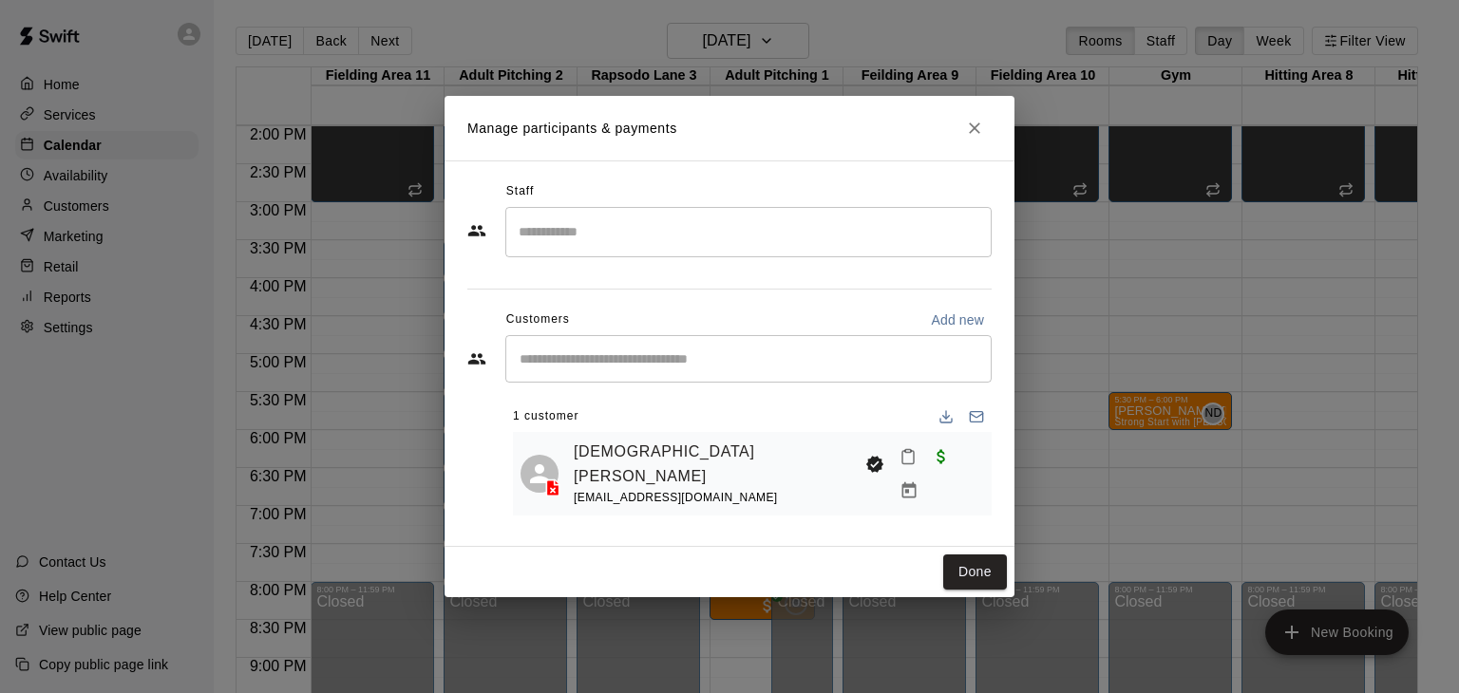
click at [692, 234] on input "Search staff" at bounding box center [748, 232] width 469 height 33
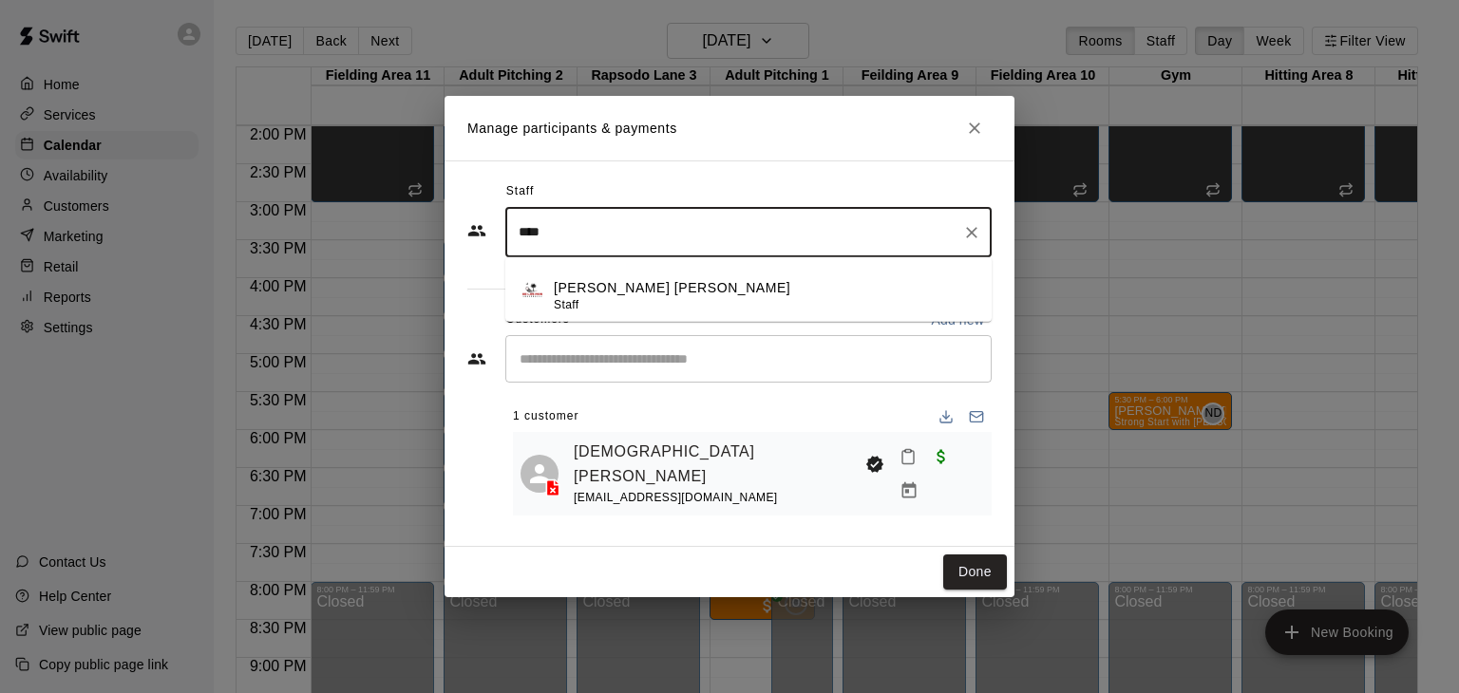
click at [704, 307] on div "Enrique De Los Rios Staff" at bounding box center [765, 295] width 423 height 37
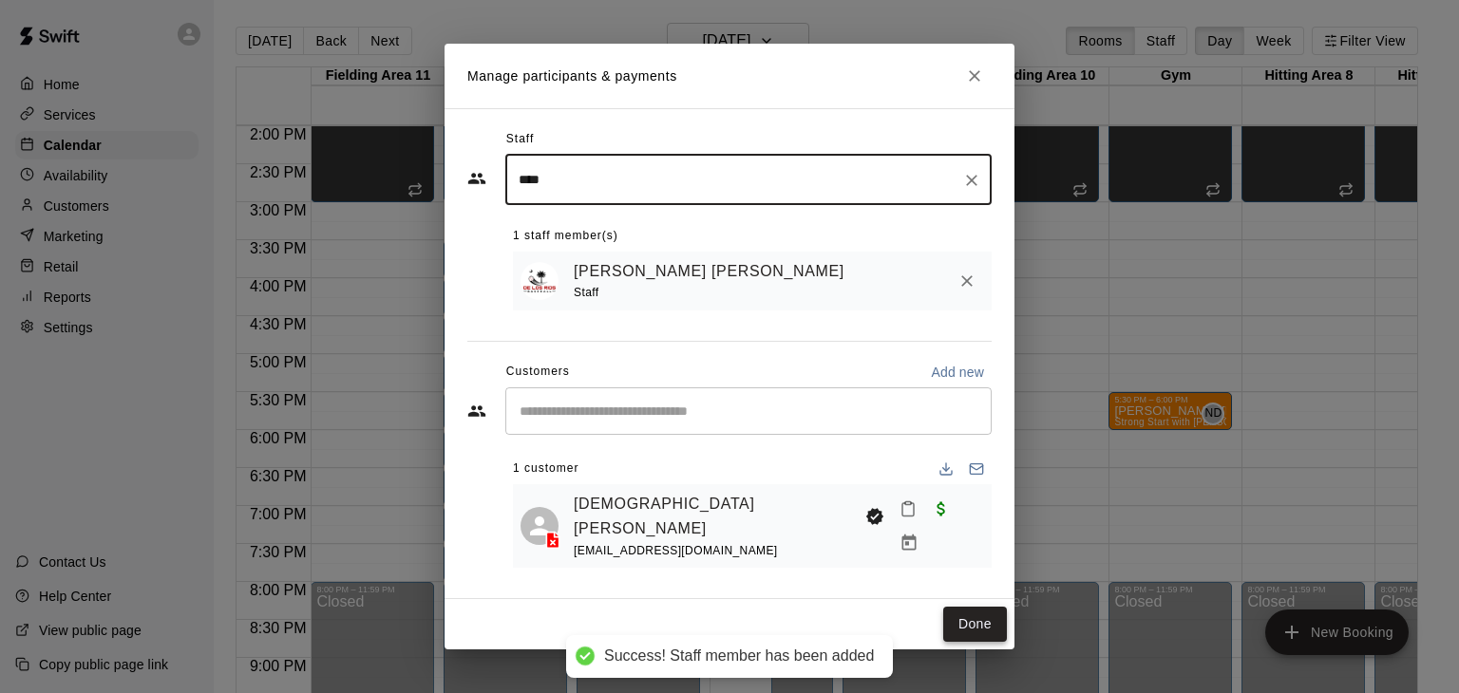
type input "****"
click at [967, 607] on button "Done" at bounding box center [975, 624] width 64 height 35
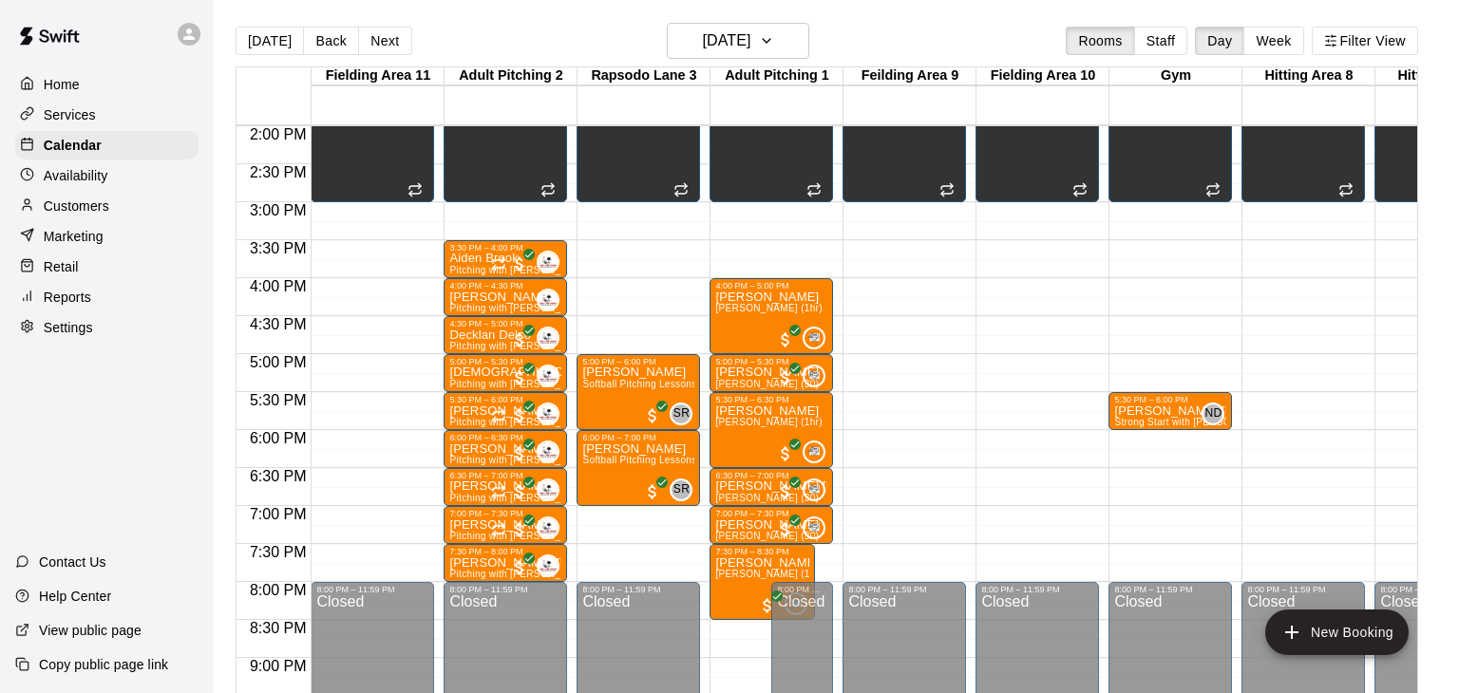
scroll to position [30, 0]
